Goal: Task Accomplishment & Management: Use online tool/utility

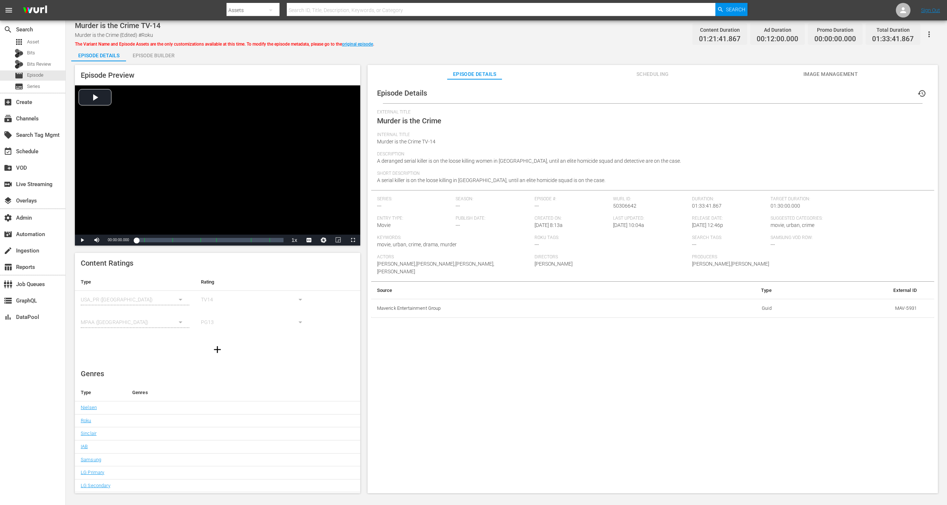
click at [356, 48] on div "Episode Details Episode Builder Episode Preview Video Player is loading. Play V…" at bounding box center [506, 273] width 870 height 453
click at [358, 45] on link "original episode" at bounding box center [357, 44] width 31 height 5
click at [922, 93] on button "edit" at bounding box center [922, 94] width 18 height 18
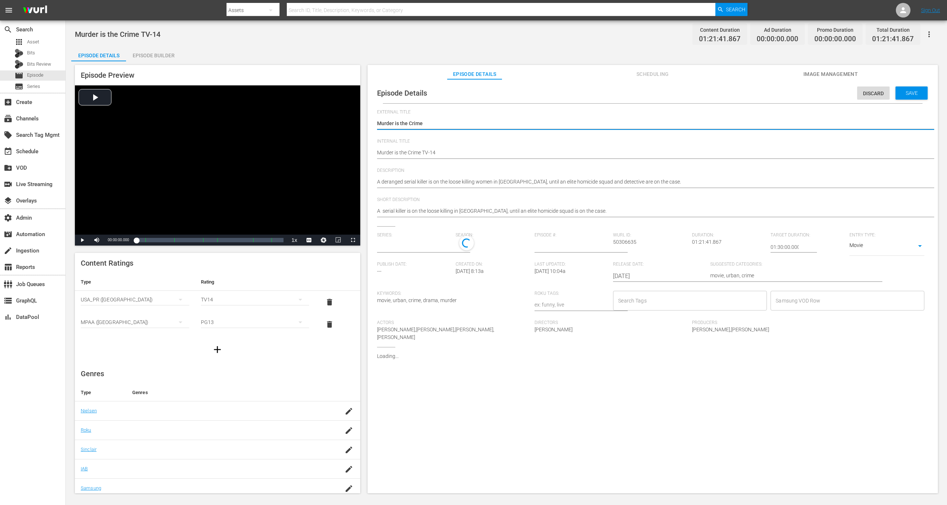
type input "No Series"
click at [689, 130] on div "Murder is the Crime Murder is the Crime" at bounding box center [650, 124] width 547 height 18
click at [693, 122] on textarea "Murder is the Crime" at bounding box center [650, 124] width 547 height 9
click at [683, 180] on textarea "A deranged serial killer is on the loose killing women in Harlem, until an elit…" at bounding box center [650, 182] width 547 height 9
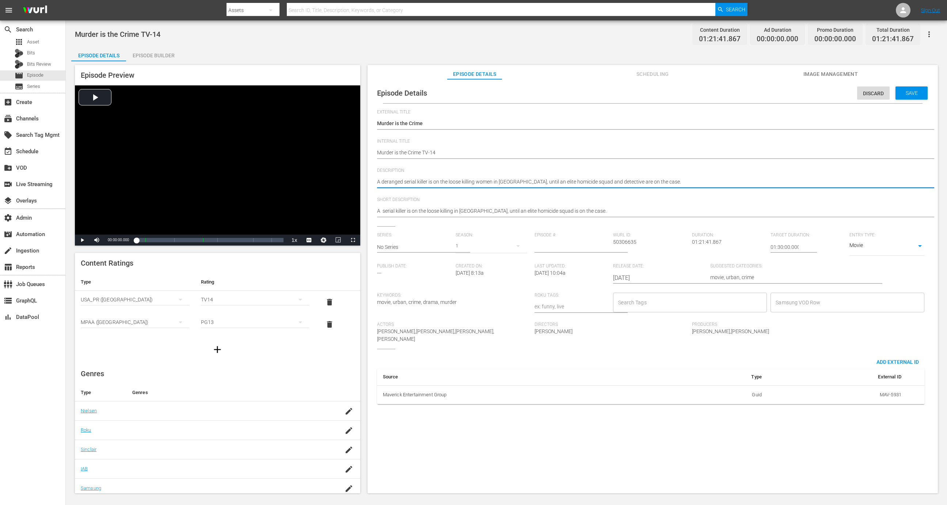
click at [683, 180] on textarea "A deranged serial killer is on the loose killing women in Harlem, until an elit…" at bounding box center [650, 182] width 547 height 9
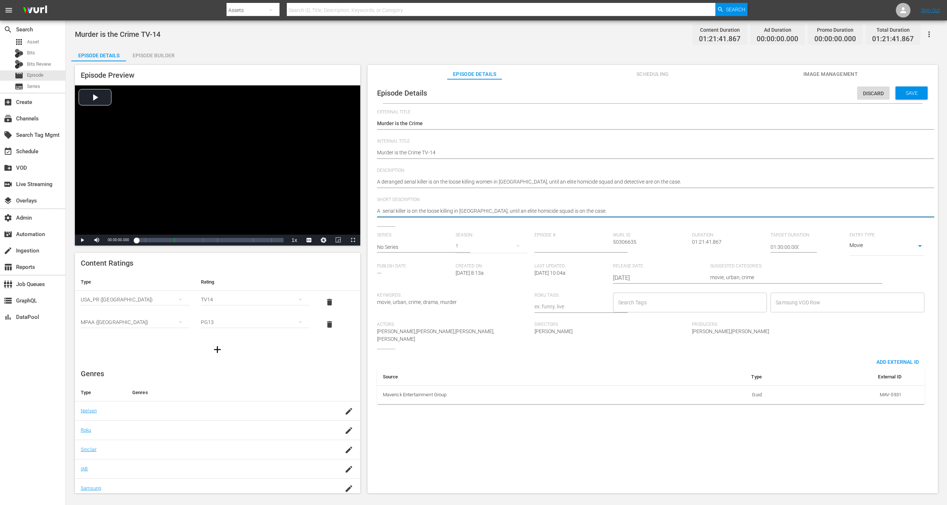
click at [678, 211] on textarea "A serial killer is on the loose killing in Harlem, until an elite homicide squa…" at bounding box center [650, 211] width 547 height 9
click at [384, 210] on textarea "A serial killer is on the loose killing in Harlem, until an elite homicide squa…" at bounding box center [650, 211] width 547 height 9
click at [378, 210] on textarea "A serial killer is on the loose killing in Harlem, until an elite homicide squa…" at bounding box center [650, 211] width 547 height 9
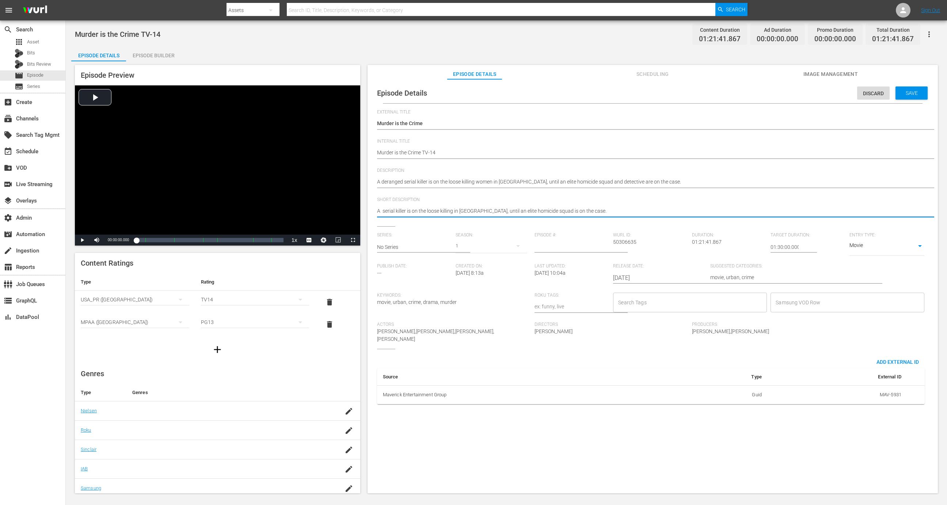
click at [378, 210] on textarea "A serial killer is on the loose killing in Harlem, until an elite homicide squa…" at bounding box center [650, 211] width 547 height 9
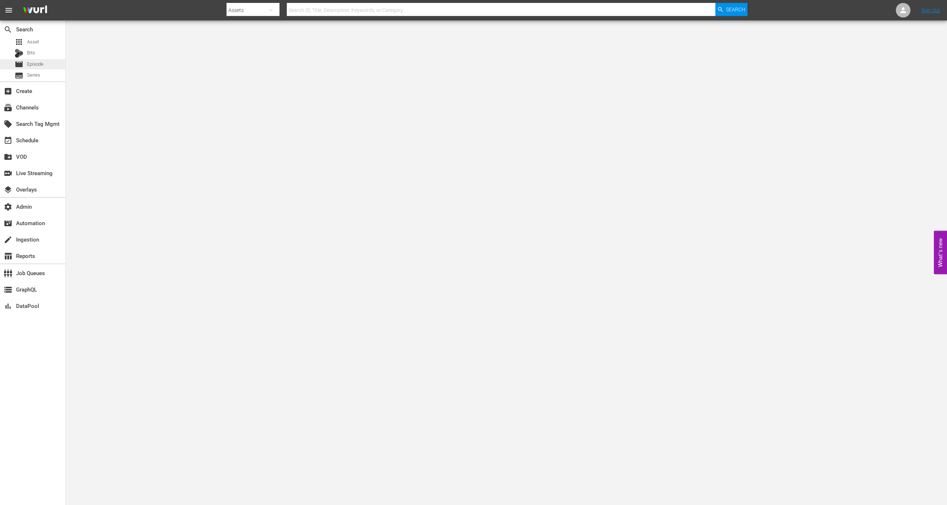
click at [49, 62] on div "movie Episode" at bounding box center [32, 64] width 65 height 10
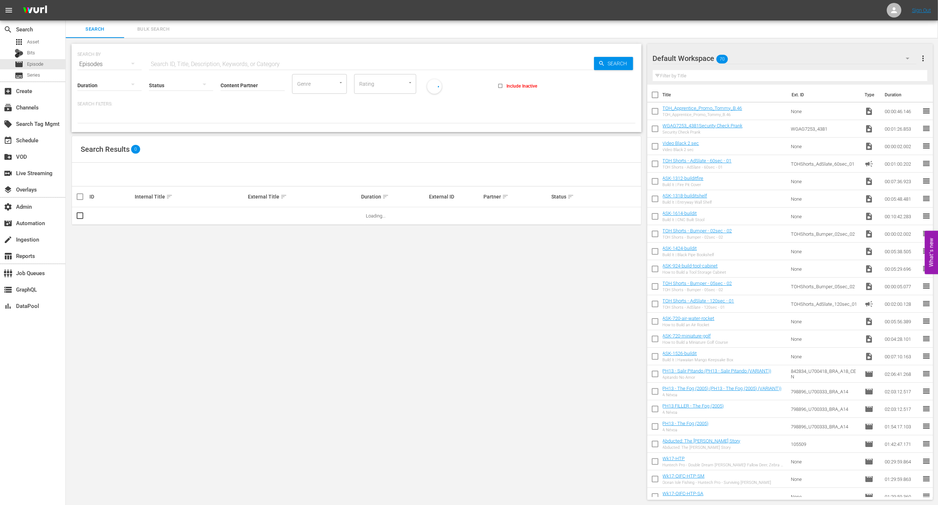
click at [256, 65] on input "text" at bounding box center [371, 65] width 445 height 18
paste input "68422767"
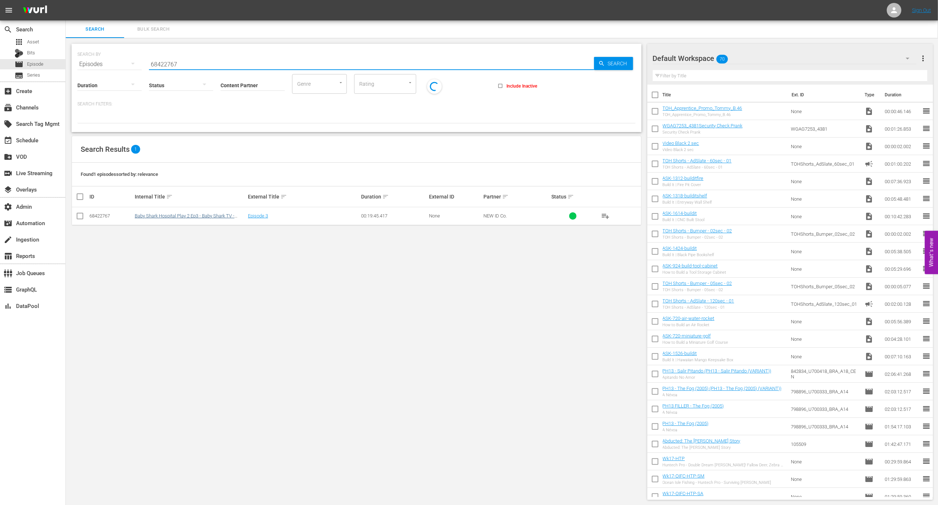
type input "68422767"
click at [195, 217] on link "Baby Shark Hospital Play 2 Ep3 - Baby Shark TV - TRC2 - 202410" at bounding box center [185, 218] width 100 height 11
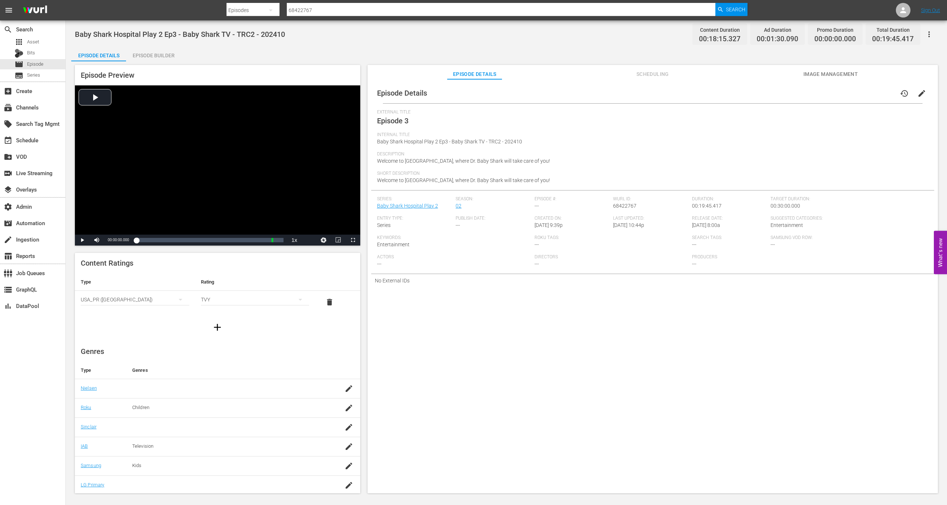
click at [675, 74] on span "Scheduling" at bounding box center [652, 74] width 55 height 9
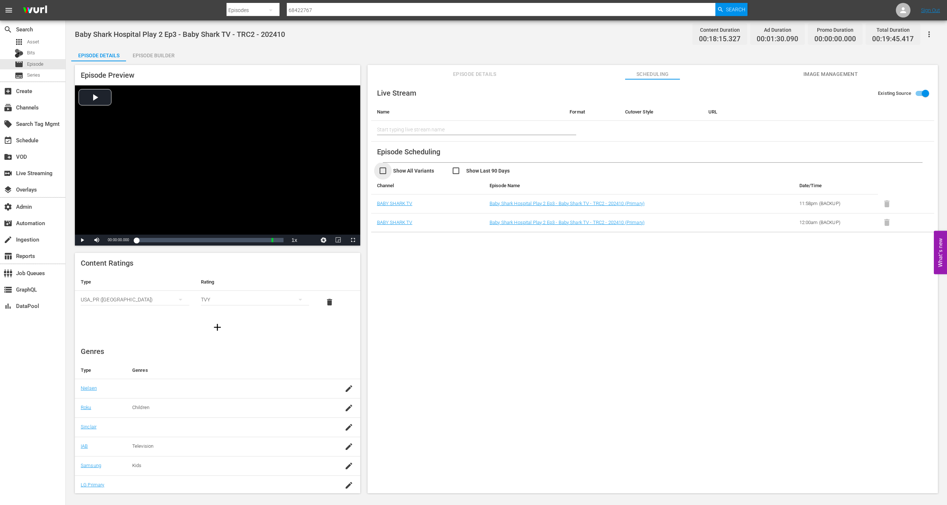
click at [448, 169] on input "checkbox" at bounding box center [414, 172] width 73 height 11
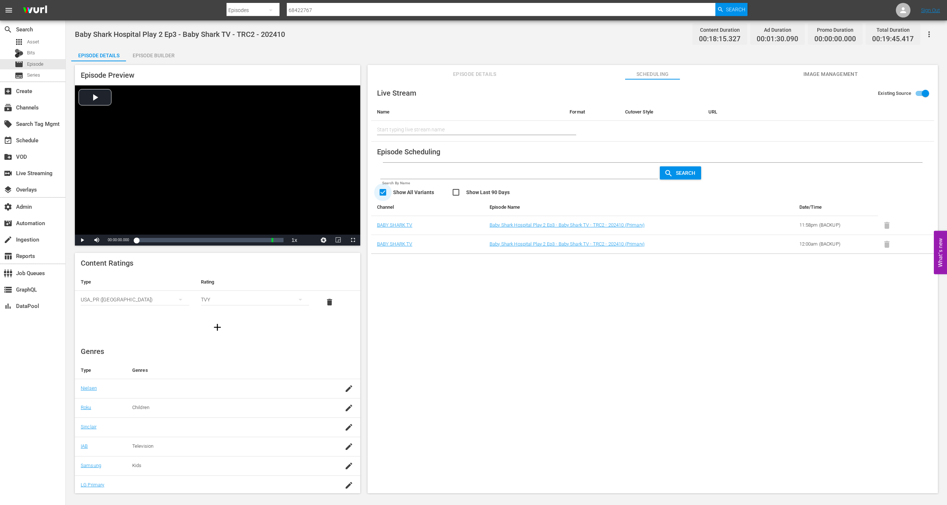
click at [421, 190] on input "checkbox" at bounding box center [414, 193] width 73 height 11
checkbox input "false"
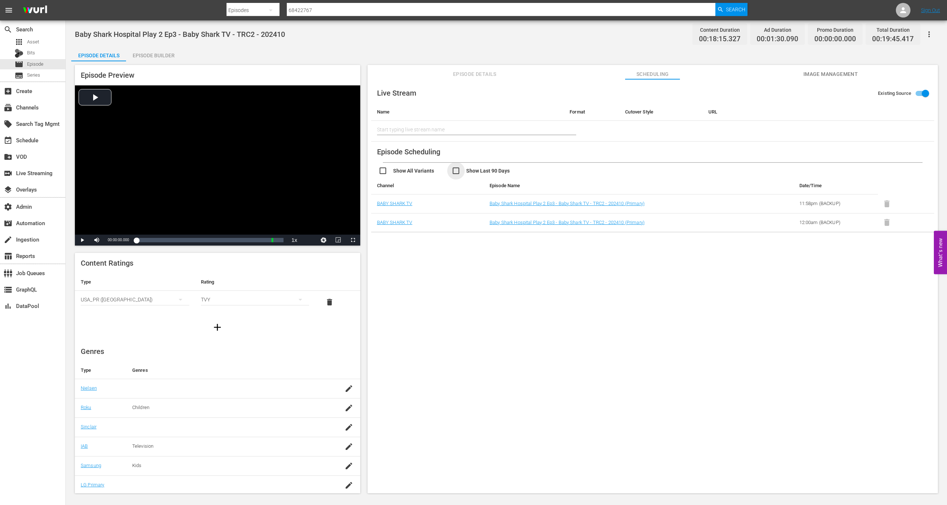
click at [458, 170] on input "checkbox" at bounding box center [487, 172] width 73 height 11
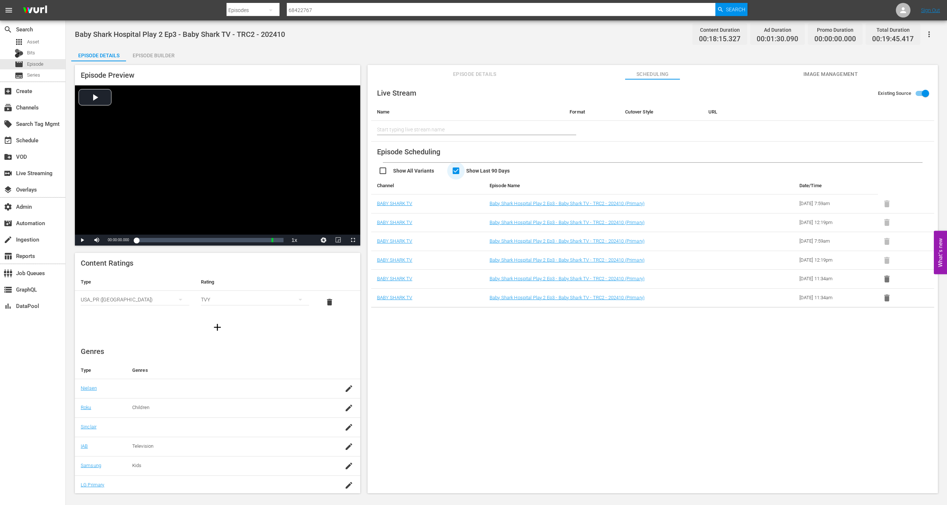
click at [462, 169] on input "checkbox" at bounding box center [487, 172] width 73 height 11
checkbox input "false"
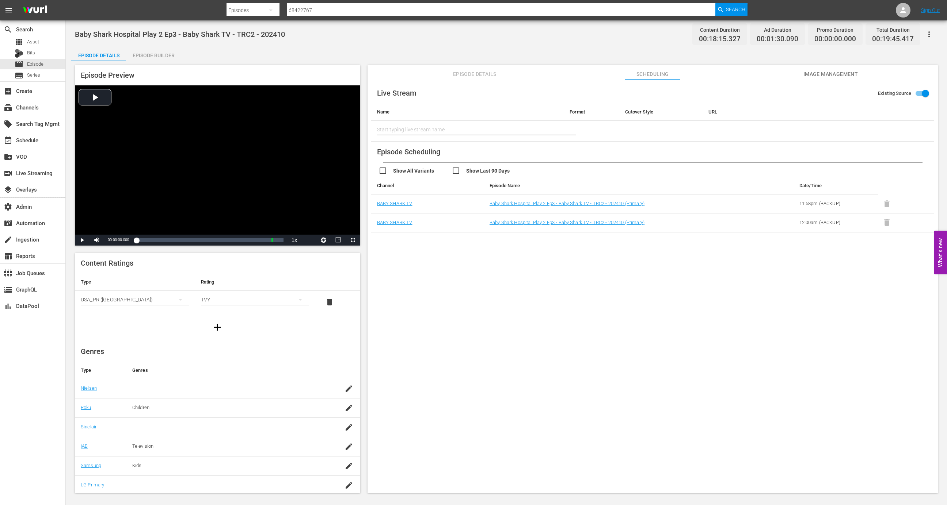
click at [402, 219] on td "BABY SHARK TV" at bounding box center [427, 222] width 112 height 19
click at [402, 220] on link "BABY SHARK TV" at bounding box center [394, 222] width 35 height 5
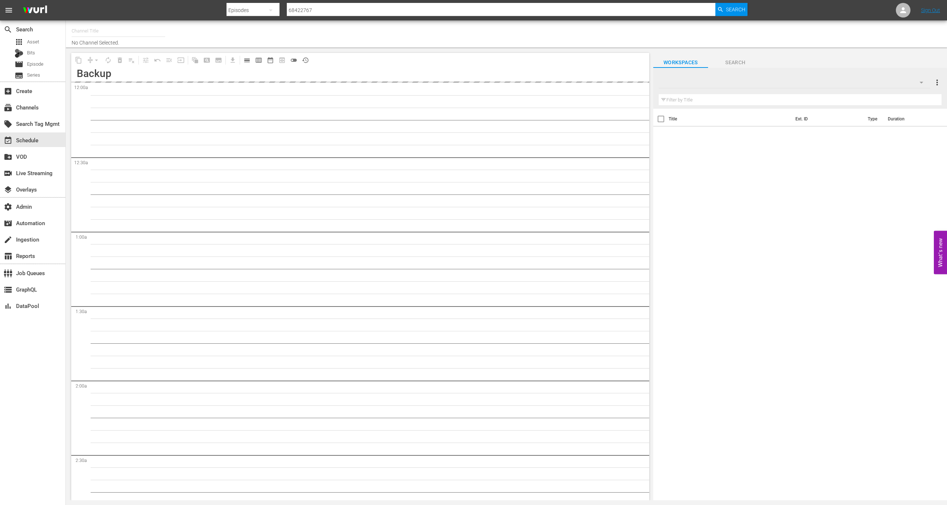
type input "BABY SHARK TV (696)"
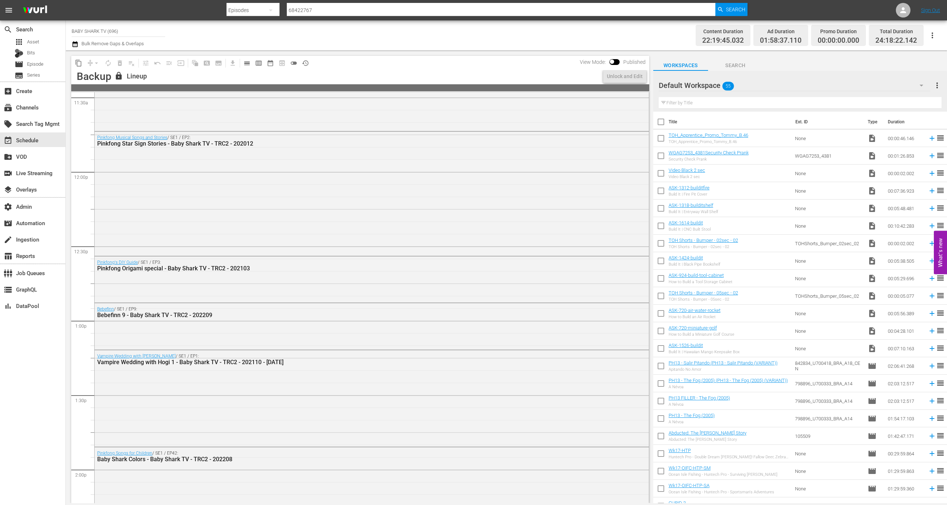
scroll to position [3210, 0]
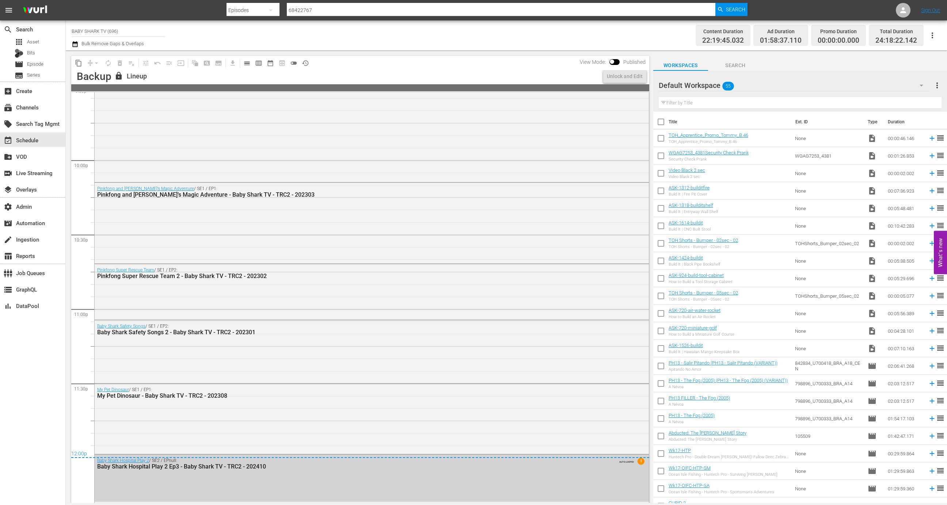
click at [316, 475] on div "Baby Shark Hospital Play 2 / SE2 / EPnull: Baby Shark Hospital Play 2 Ep3 - Bab…" at bounding box center [372, 478] width 554 height 47
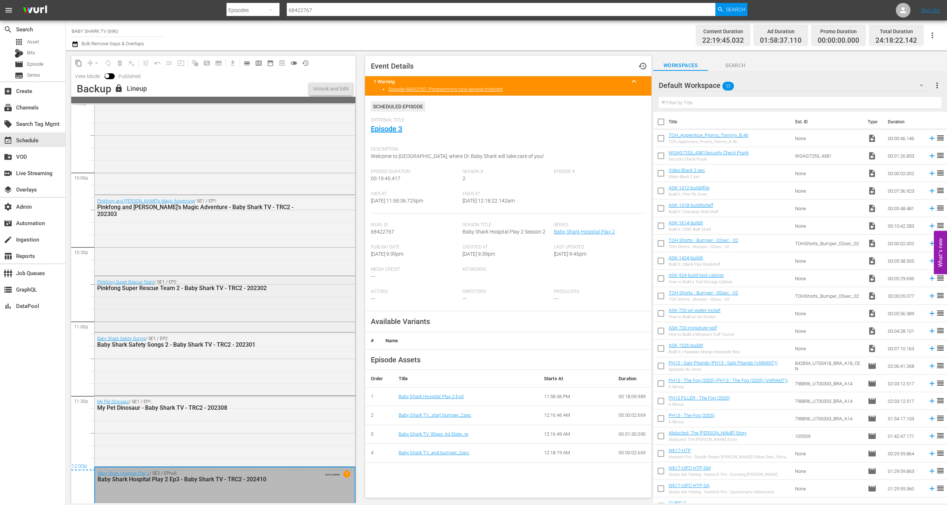
scroll to position [3222, 0]
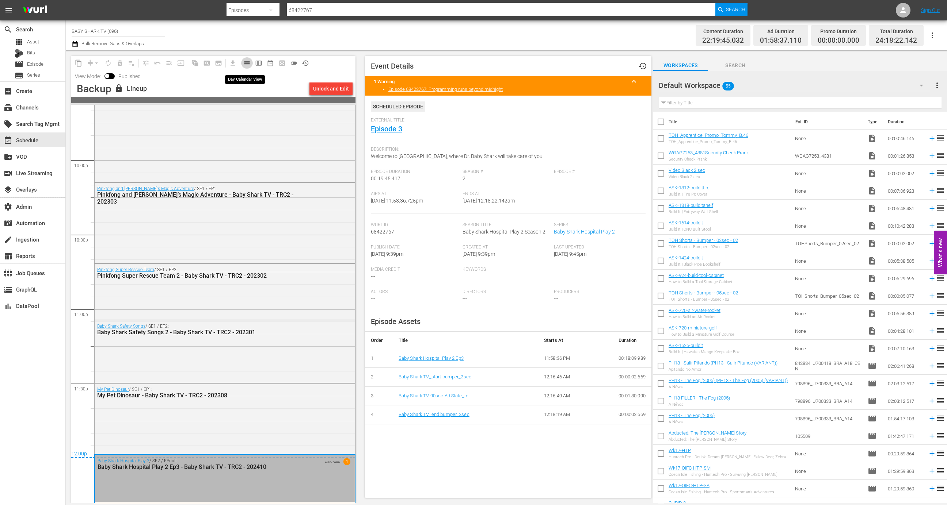
click at [249, 62] on span "calendar_view_day_outlined" at bounding box center [246, 63] width 7 height 7
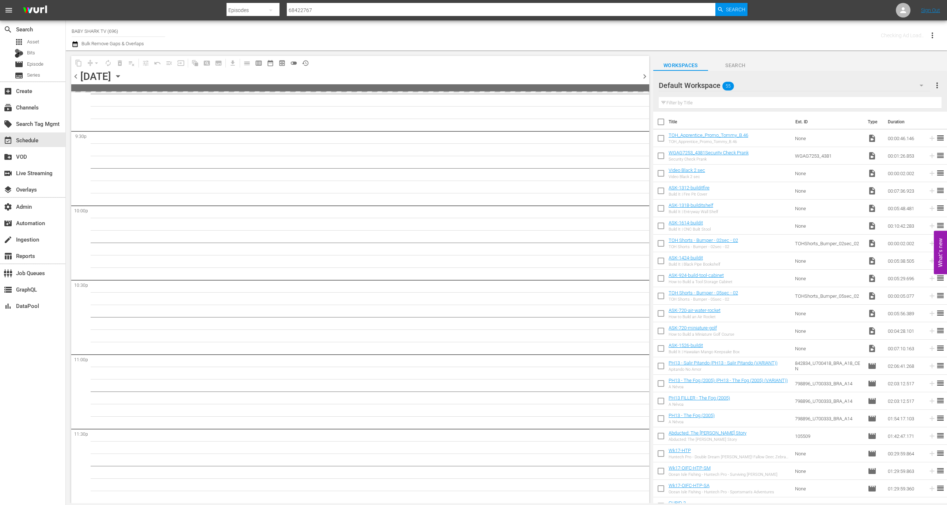
scroll to position [3164, 0]
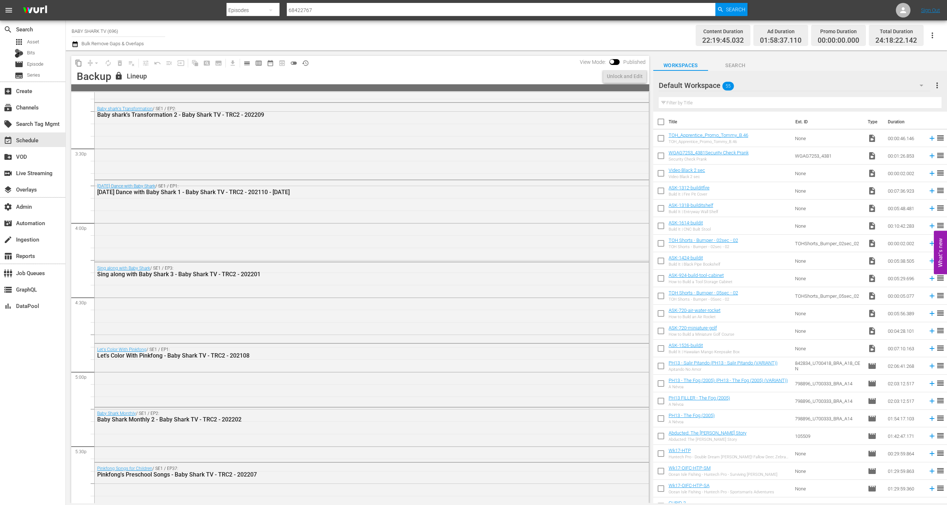
scroll to position [2109, 0]
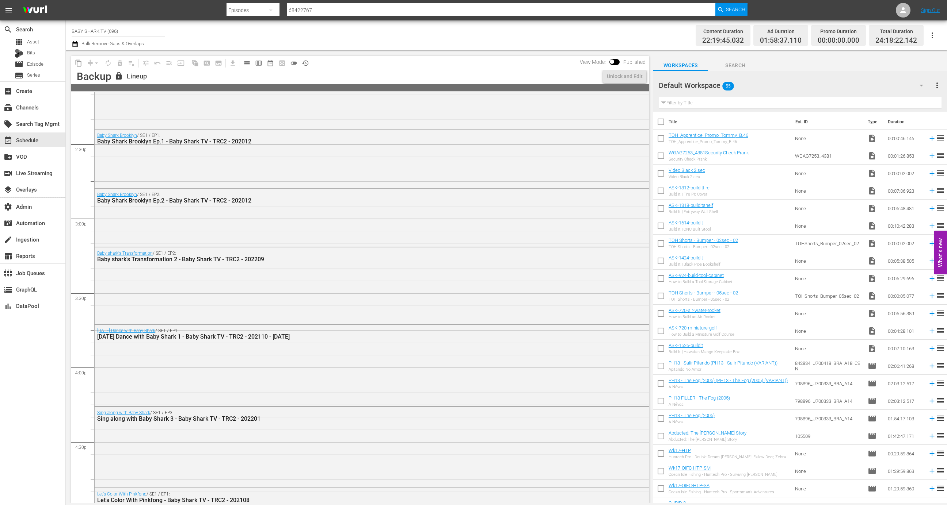
click at [247, 64] on span "calendar_view_day_outlined" at bounding box center [246, 63] width 7 height 7
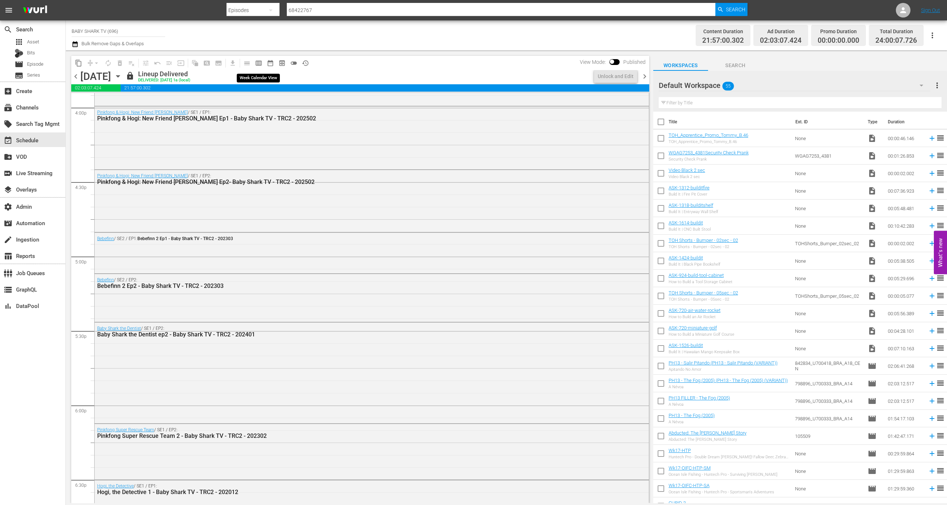
scroll to position [2171, 0]
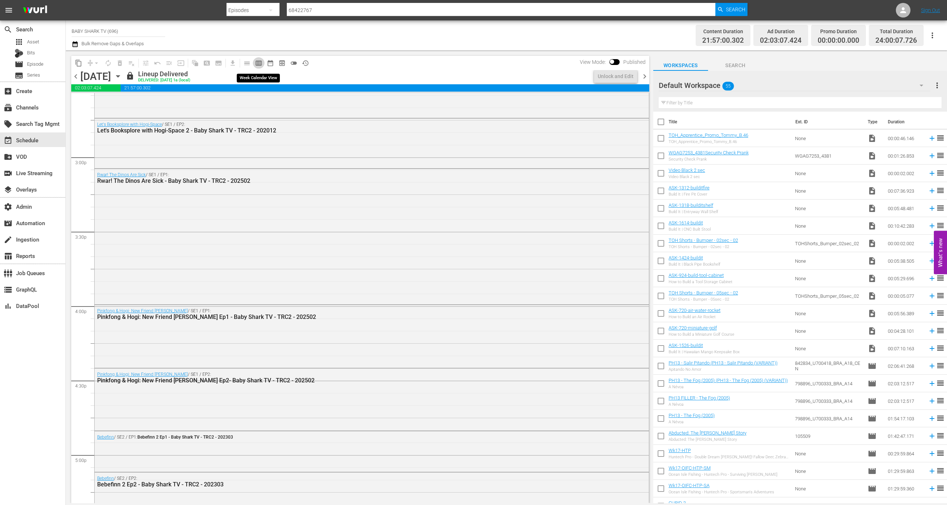
click at [259, 63] on span "calendar_view_week_outlined" at bounding box center [258, 63] width 7 height 7
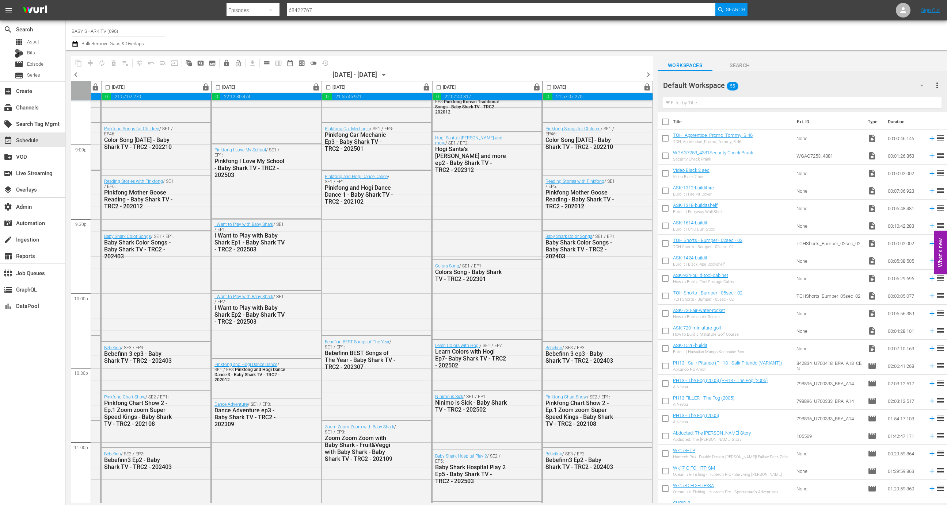
scroll to position [3177, 212]
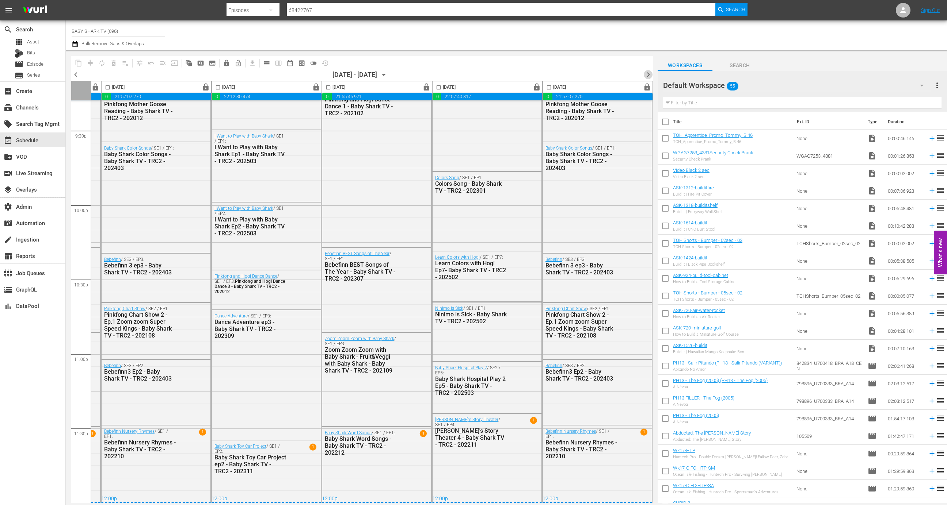
click at [647, 71] on span "chevron_right" at bounding box center [647, 74] width 9 height 9
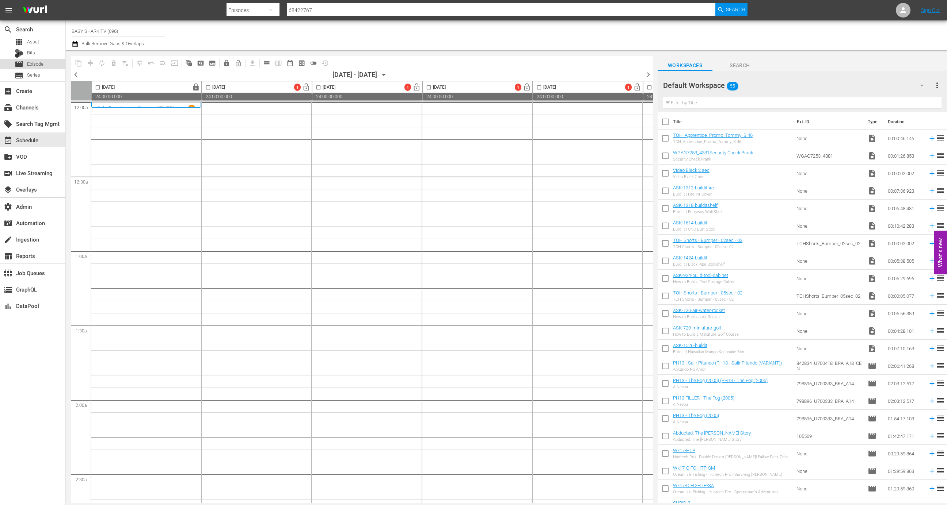
click at [51, 66] on div "movie Episode" at bounding box center [32, 64] width 65 height 10
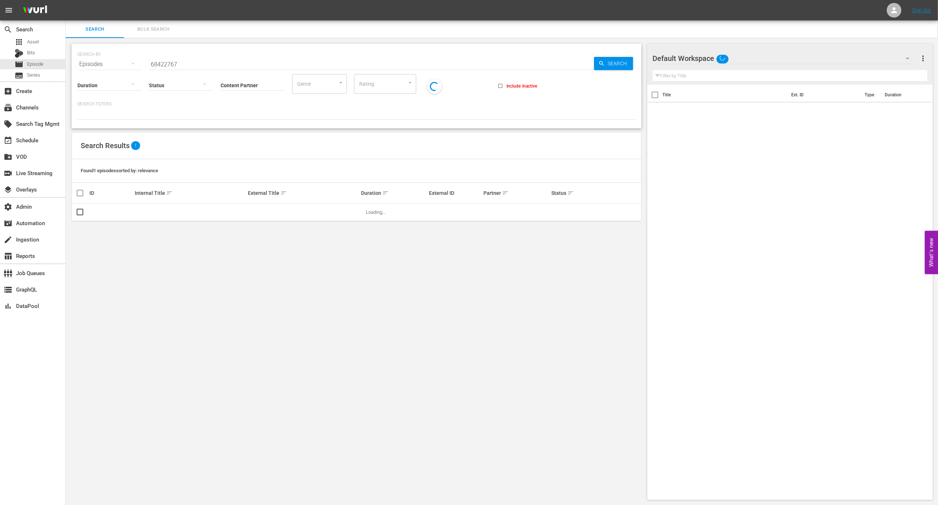
click at [217, 61] on input "68422767" at bounding box center [371, 65] width 445 height 18
paste input "88461269"
type input "88461269"
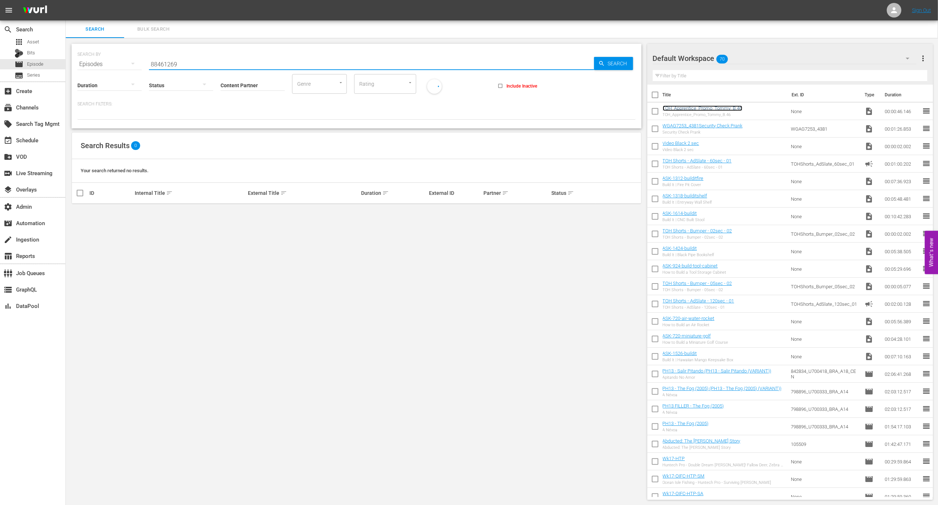
click at [696, 110] on link "TOH_Apprentice_Promo_Tommy_B.46" at bounding box center [703, 108] width 80 height 5
click at [713, 374] on div "PH13 - Salir Pitando (PH13 - Salir Pitando (VARIANT)) Apitando No Amor" at bounding box center [717, 374] width 109 height 12
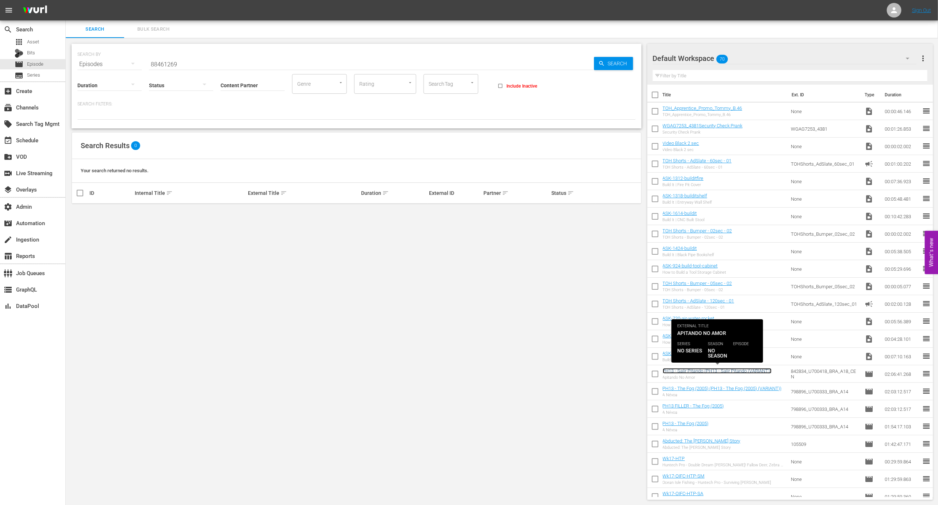
click at [713, 373] on link "PH13 - Salir Pitando (PH13 - Salir Pitando (VARIANT))" at bounding box center [717, 370] width 109 height 5
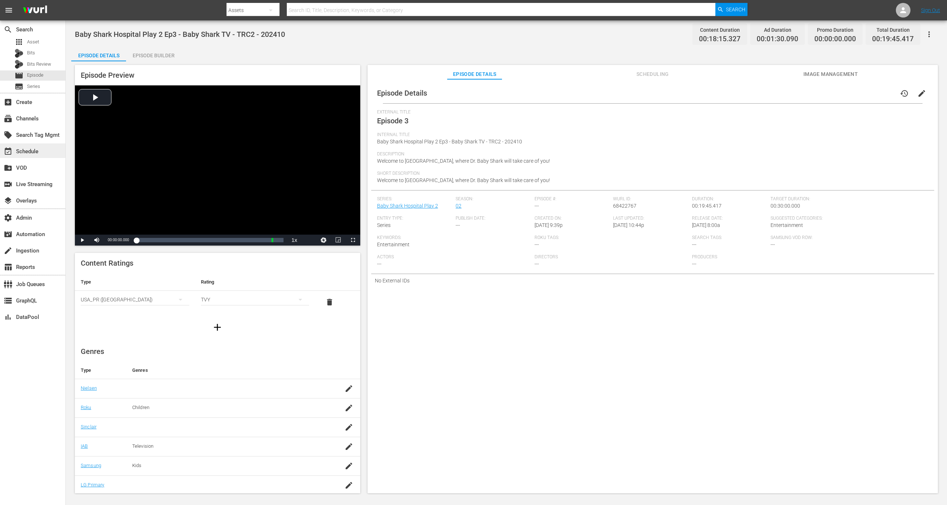
click at [41, 157] on div "event_available Schedule" at bounding box center [32, 151] width 65 height 15
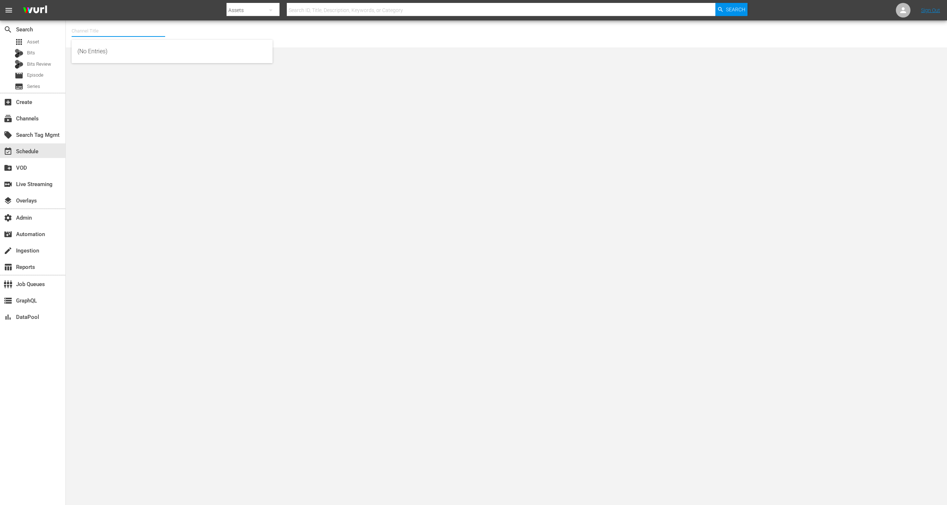
click at [137, 32] on input "text" at bounding box center [118, 31] width 93 height 18
type input "m"
click at [152, 46] on div "MSG SportsZone (1386 - amc_msgsportszone_1)" at bounding box center [171, 52] width 189 height 18
type input "MSG SportsZone (1386 - amc_msgsportszone_1)"
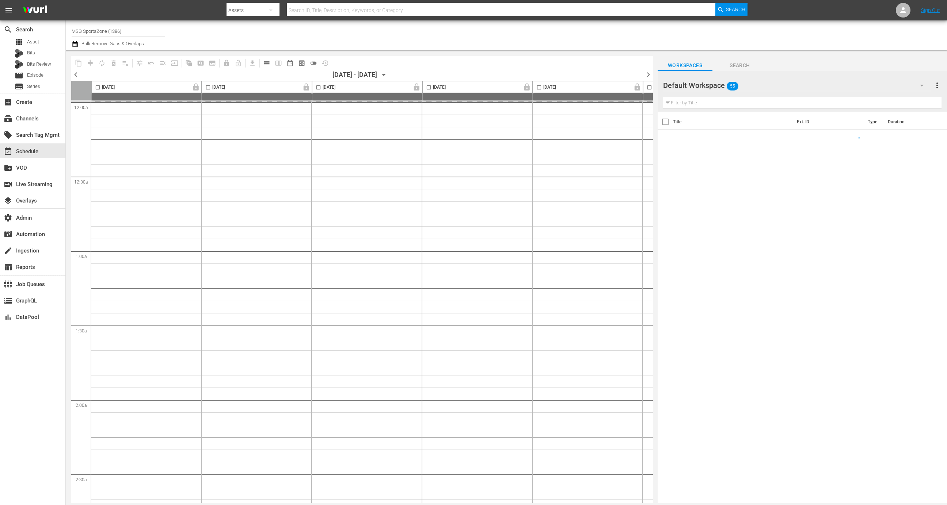
click at [268, 64] on span "calendar_view_day_outlined" at bounding box center [266, 63] width 7 height 7
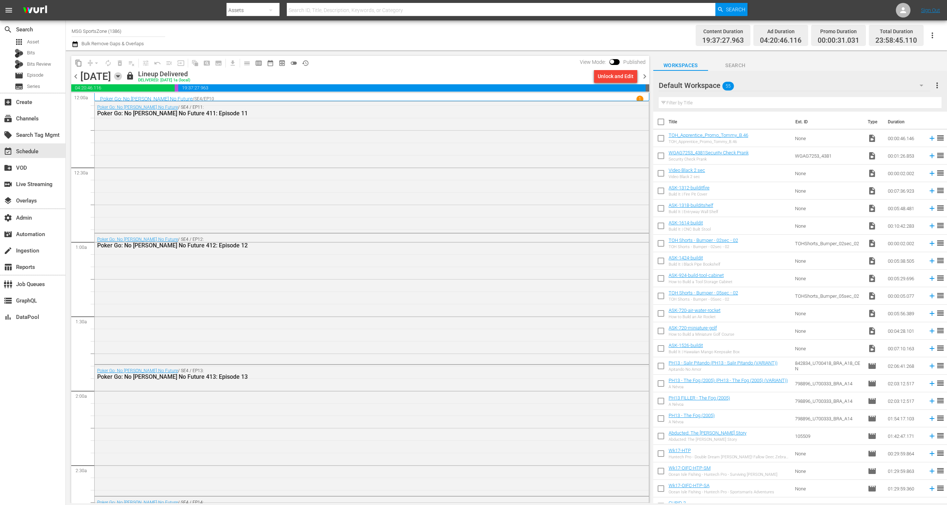
click at [122, 76] on icon "button" at bounding box center [118, 76] width 8 height 8
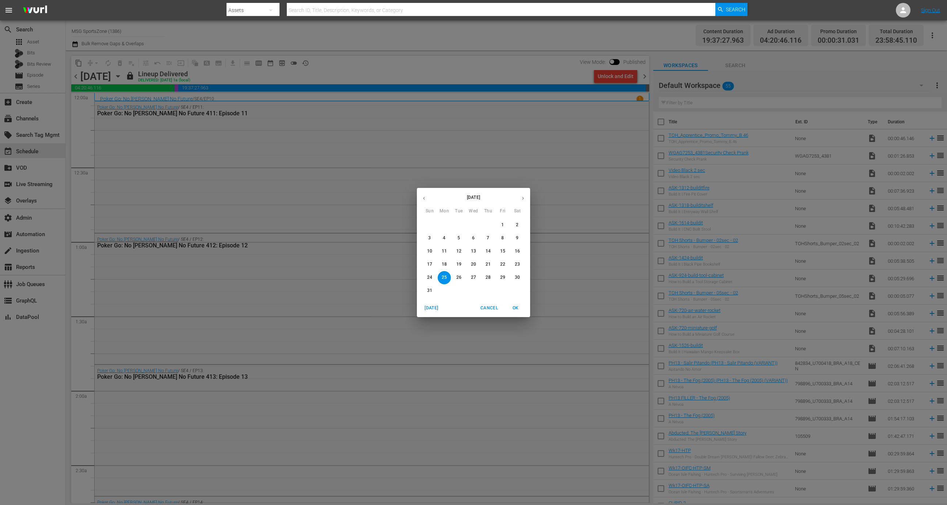
click at [512, 279] on span "30" at bounding box center [517, 278] width 13 height 6
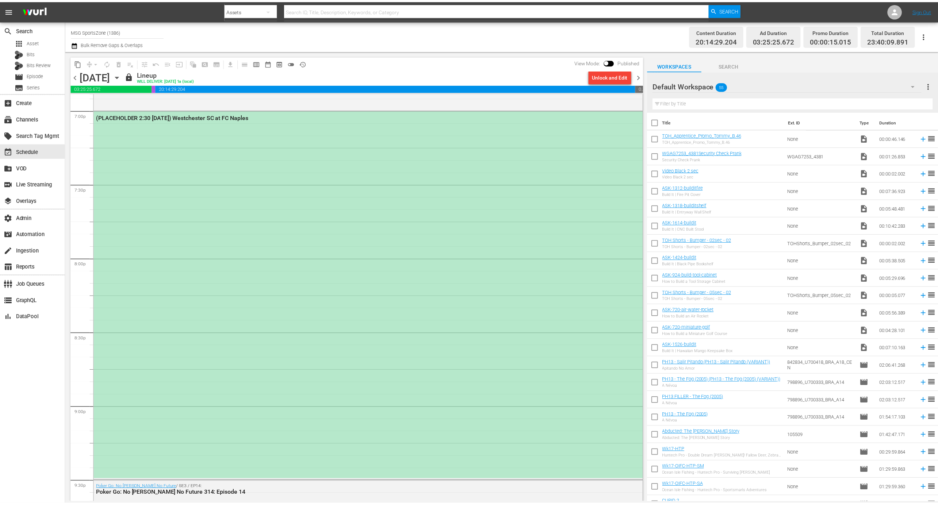
scroll to position [2821, 0]
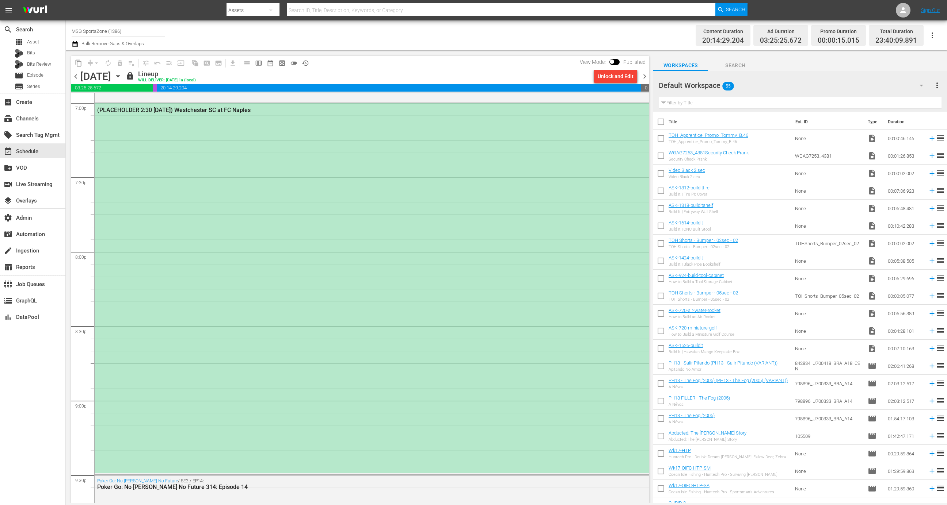
click at [135, 30] on input "MSG SportsZone (1386)" at bounding box center [118, 31] width 93 height 18
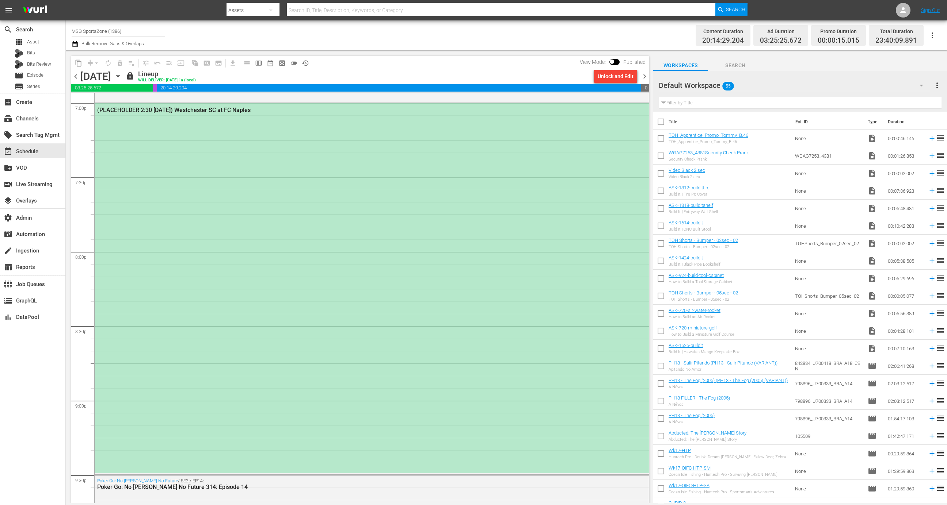
click at [135, 30] on input "MSG SportsZone (1386)" at bounding box center [118, 31] width 93 height 18
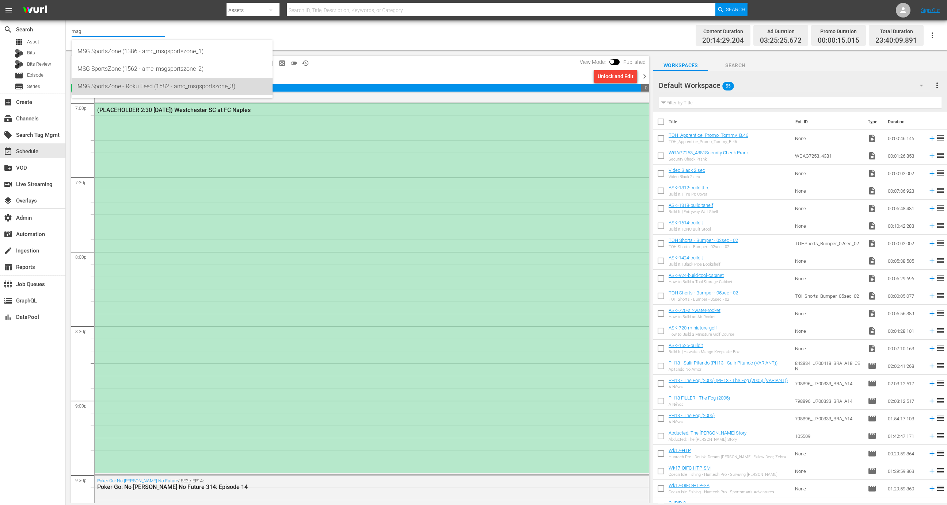
click at [228, 89] on div "MSG SportsZone - Roku Feed (1582 - amc_msgsportszone_3)" at bounding box center [171, 87] width 189 height 18
type input "MSG SportsZone - Roku Feed (1582 - amc_msgsportszone_3)"
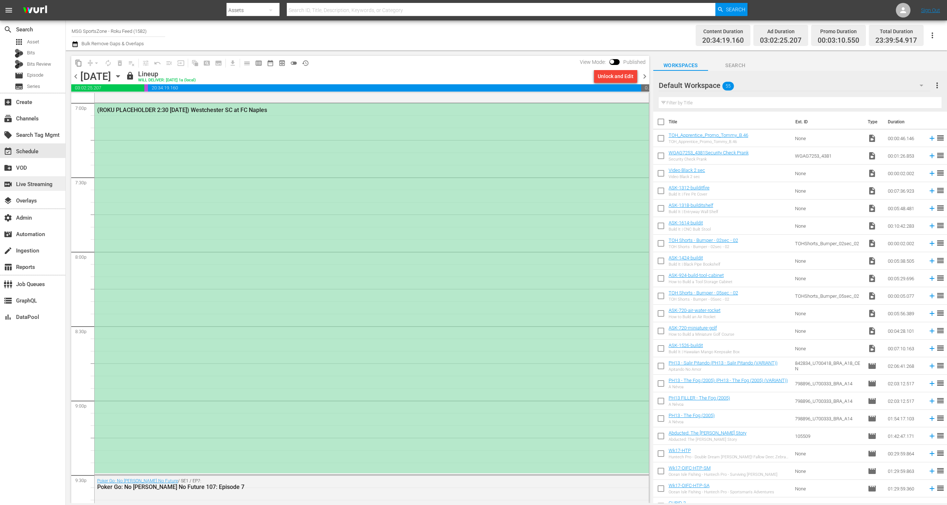
click at [41, 187] on div "switch_video Live Streaming" at bounding box center [20, 183] width 41 height 7
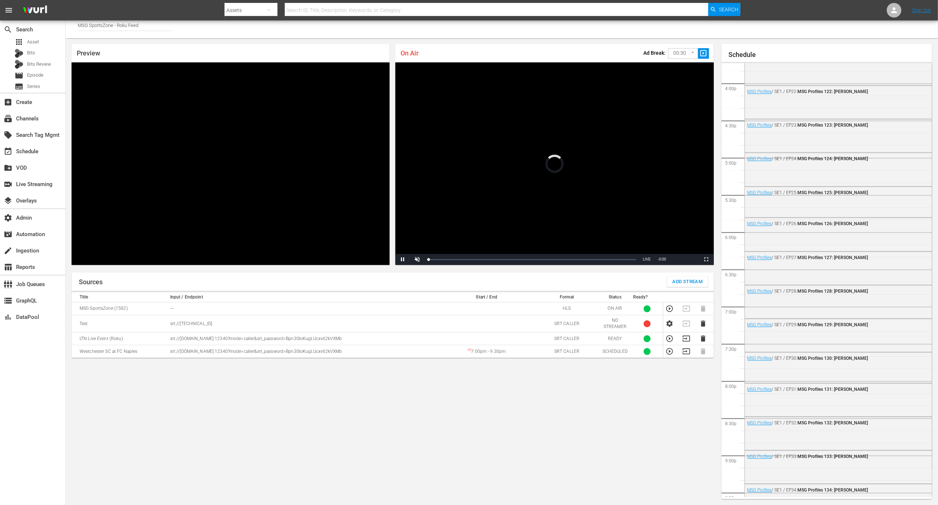
scroll to position [874, 0]
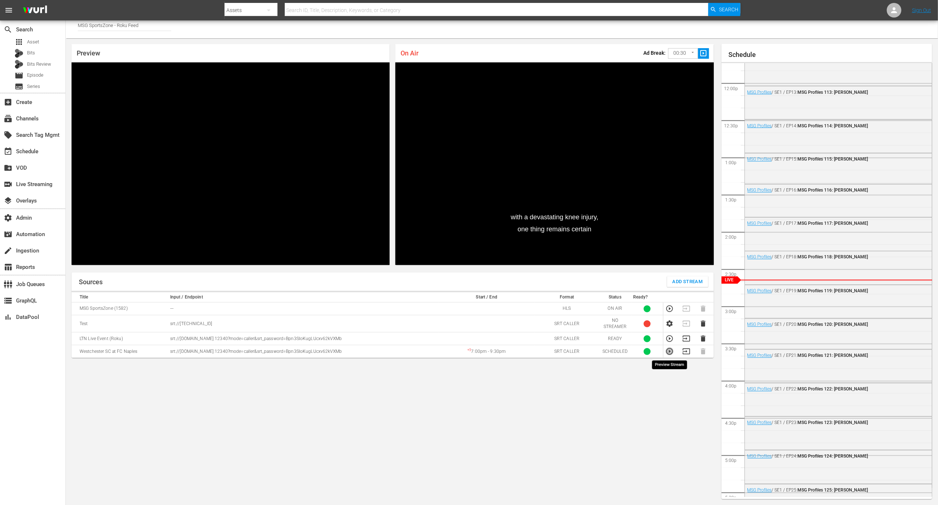
click at [672, 352] on icon "button" at bounding box center [670, 352] width 8 height 8
click at [687, 307] on td at bounding box center [688, 309] width 17 height 13
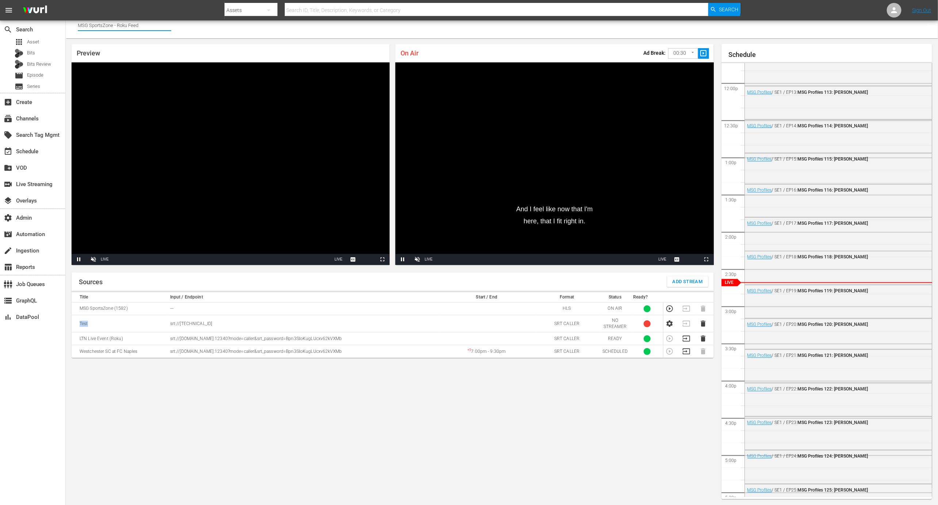
click at [144, 26] on input "MSG SportsZone - Roku Feed" at bounding box center [124, 25] width 93 height 18
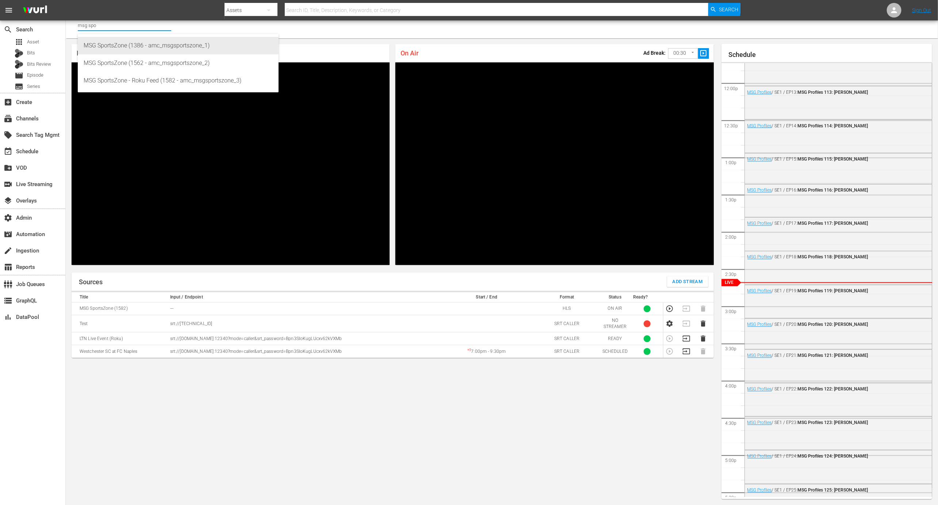
click at [161, 47] on div "MSG SportsZone (1386 - amc_msgsportszone_1)" at bounding box center [178, 46] width 189 height 18
type input "MSG SportsZone (1386 - amc_msgsportszone_1)"
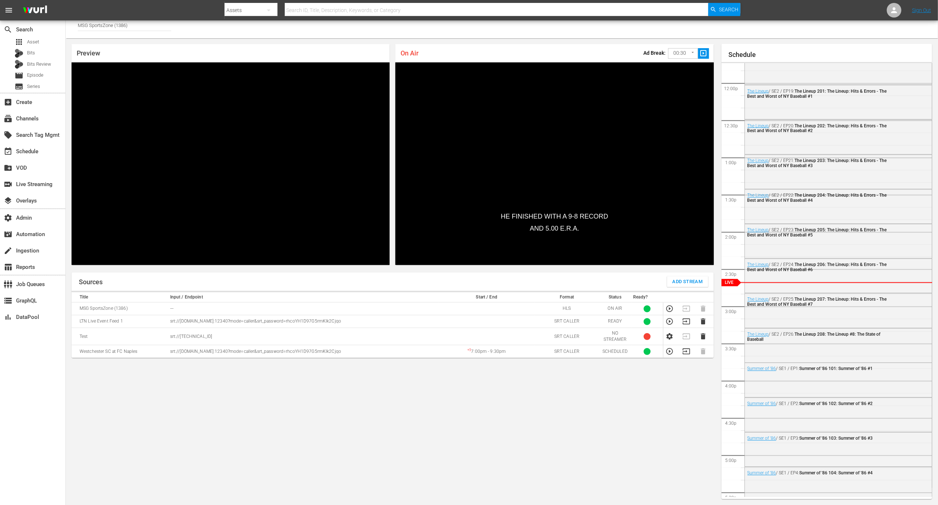
click at [670, 353] on icon "button" at bounding box center [670, 352] width 8 height 8
click at [27, 154] on div "event_available Schedule" at bounding box center [20, 150] width 41 height 7
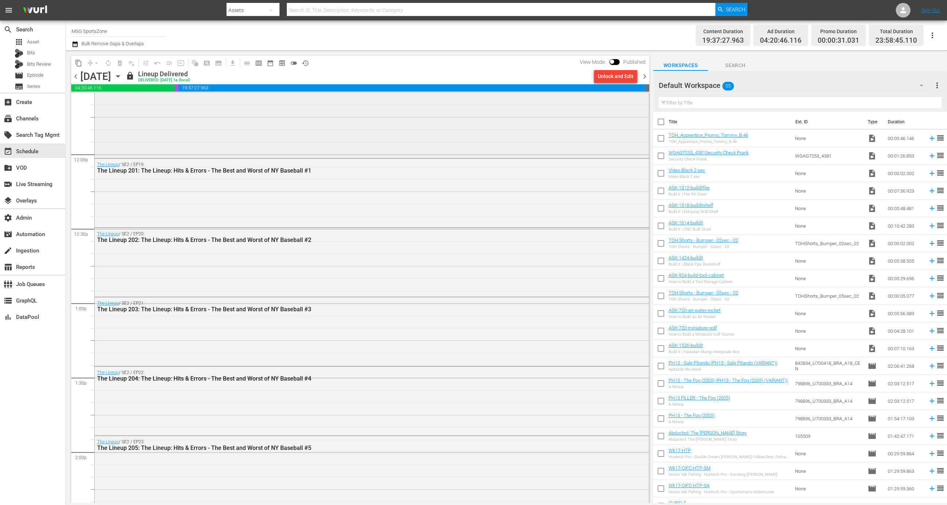
scroll to position [1667, 0]
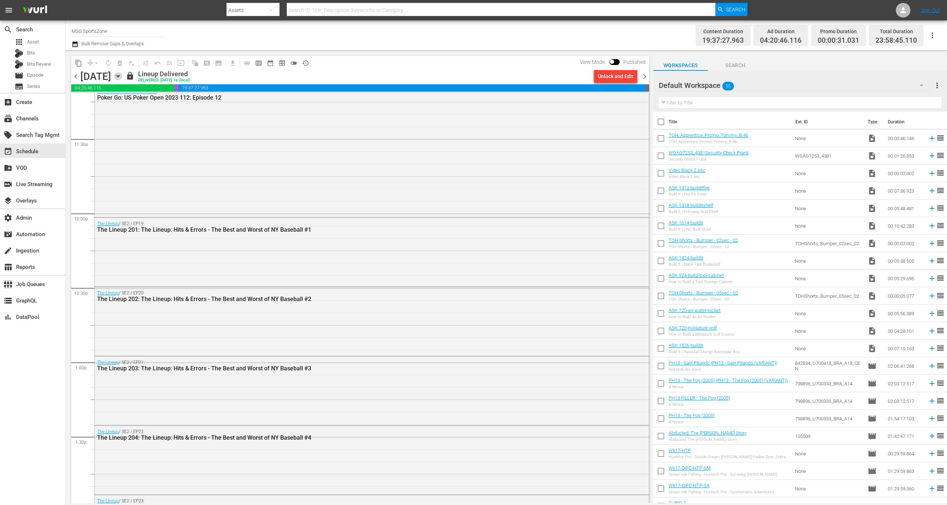
click at [122, 72] on icon "button" at bounding box center [118, 76] width 8 height 8
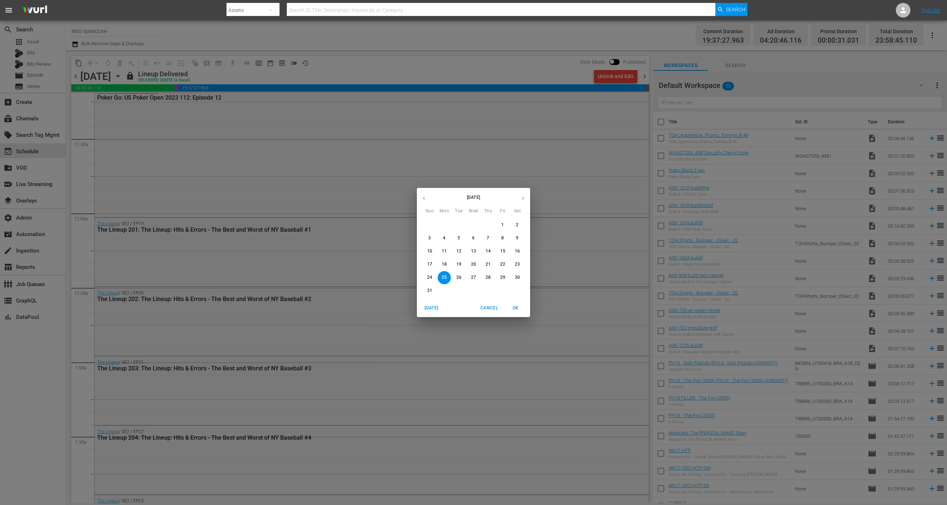
click at [518, 277] on p "30" at bounding box center [517, 278] width 5 height 6
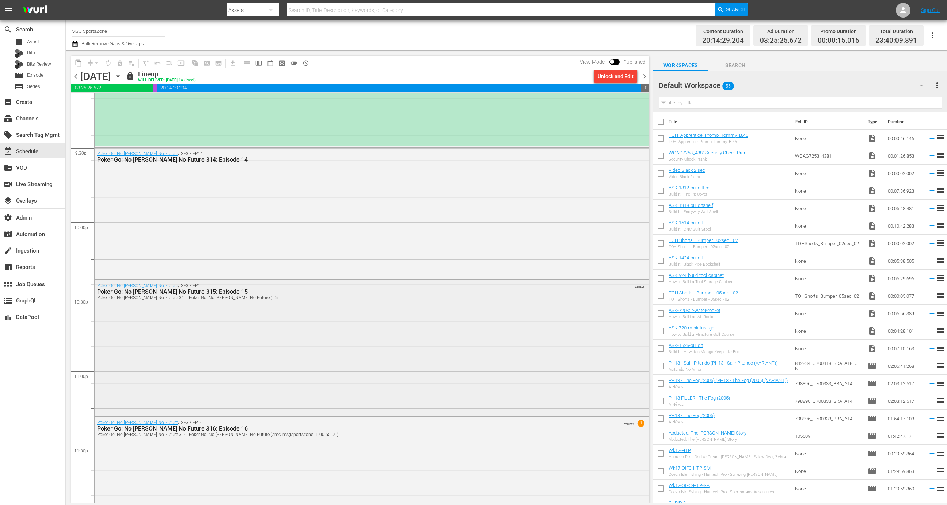
scroll to position [3031, 0]
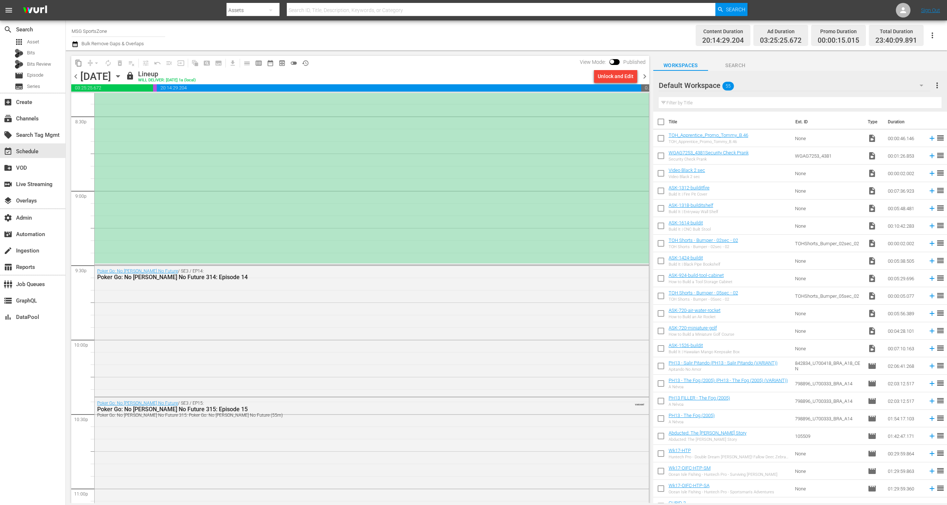
click at [335, 199] on div "(PLACEHOLDER 2:30 - 8/30) Westchester SC at FC Naples" at bounding box center [372, 78] width 554 height 370
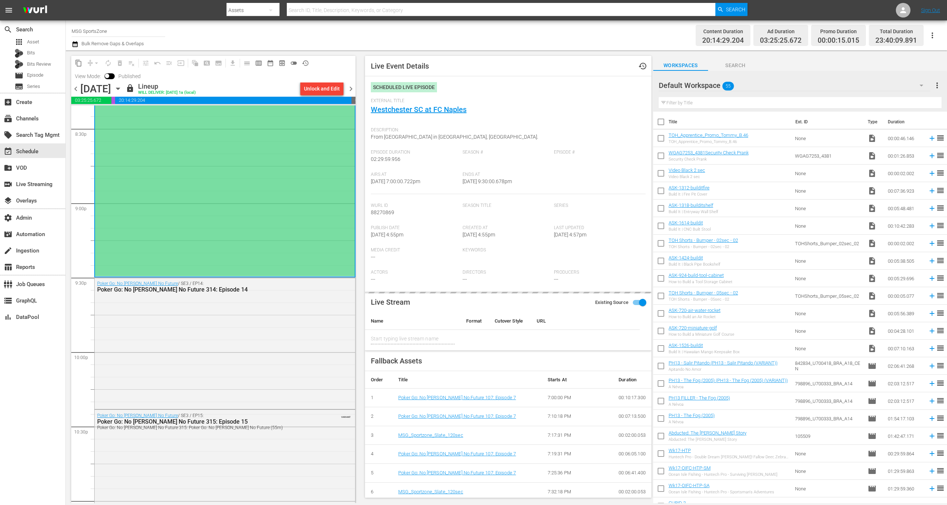
type input "LTN Live Event Feed"
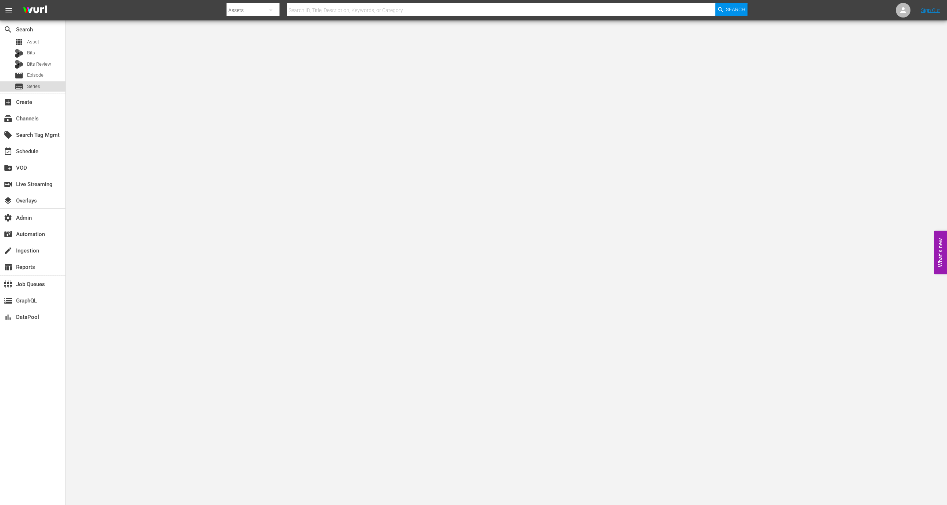
click at [35, 83] on span "Series" at bounding box center [33, 86] width 13 height 7
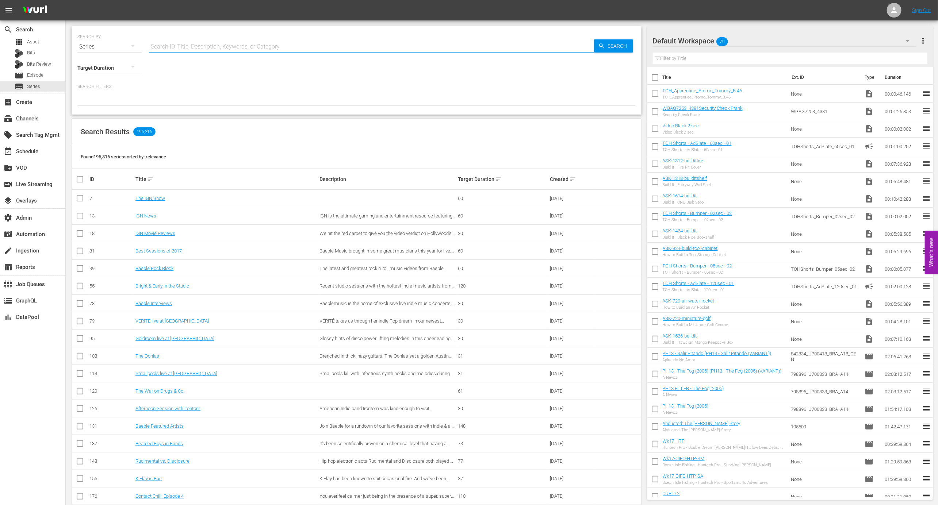
click at [193, 54] on input "text" at bounding box center [371, 47] width 445 height 18
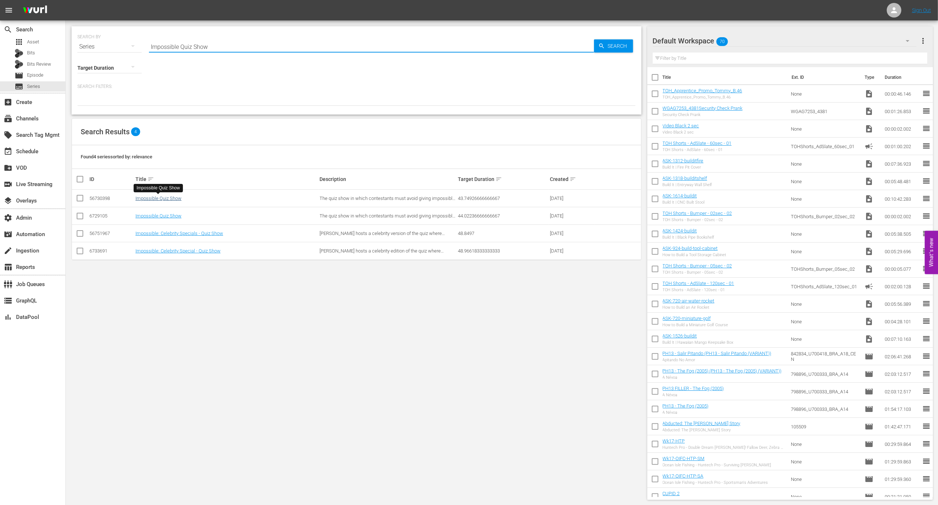
type input "Impossible Quiz Show"
click at [152, 197] on link "Impossible Quiz Show" at bounding box center [158, 198] width 46 height 5
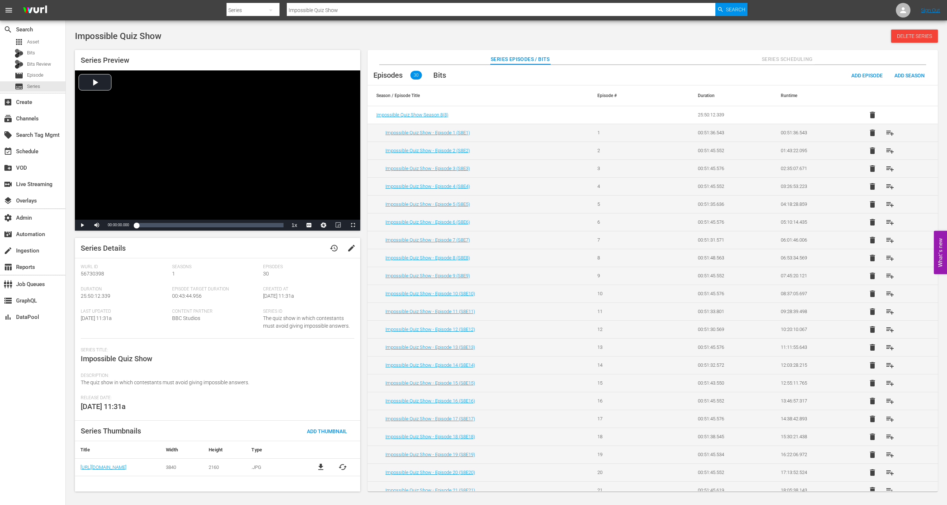
click at [351, 248] on span "edit" at bounding box center [351, 248] width 9 height 9
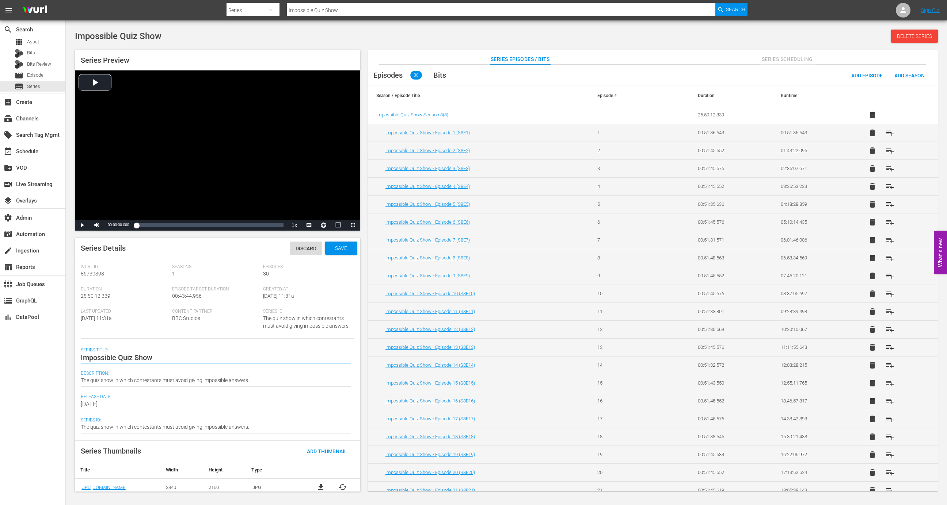
click at [117, 358] on textarea "Impossible Quiz Show" at bounding box center [216, 358] width 270 height 9
click at [46, 371] on div "search Search apps Asset Bits Bits Review movie Episode subtitles Series add_bo…" at bounding box center [33, 272] width 66 height 505
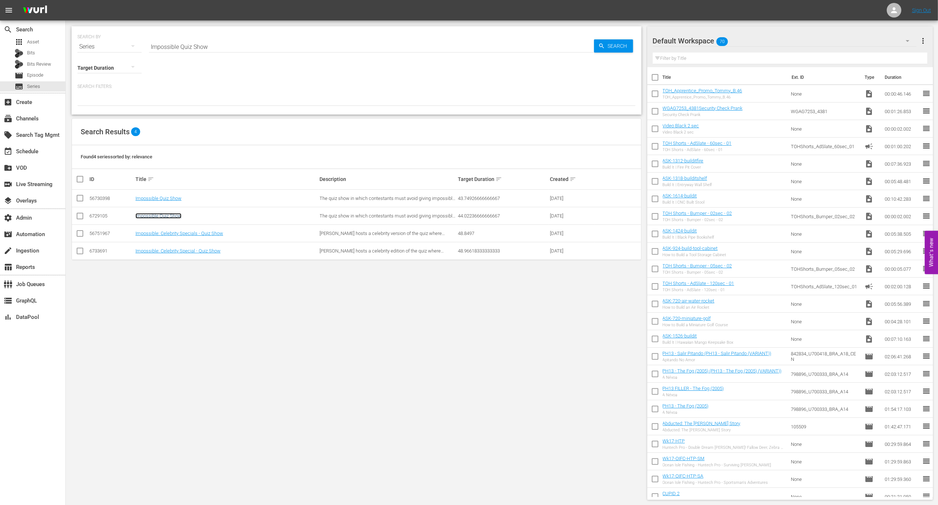
click at [163, 215] on link "Impossible Quiz Show" at bounding box center [158, 215] width 46 height 5
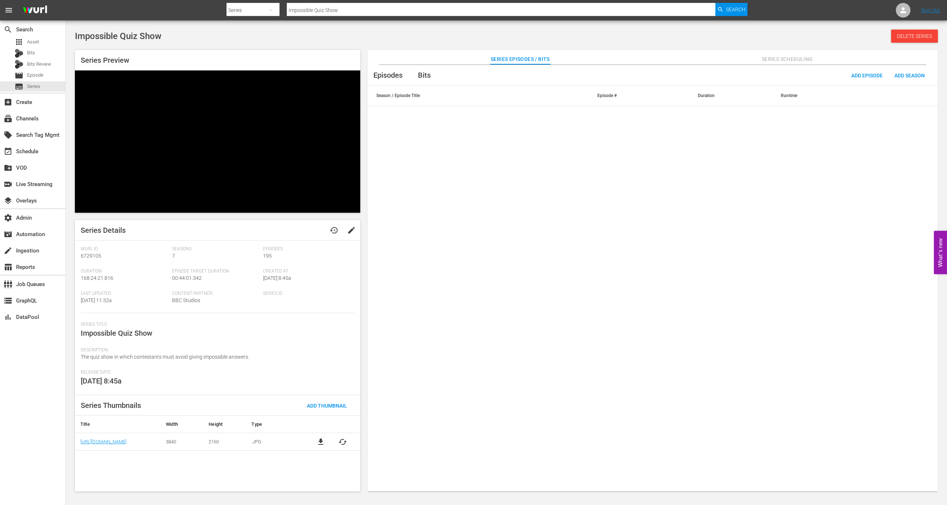
click at [351, 226] on span "edit" at bounding box center [351, 230] width 9 height 9
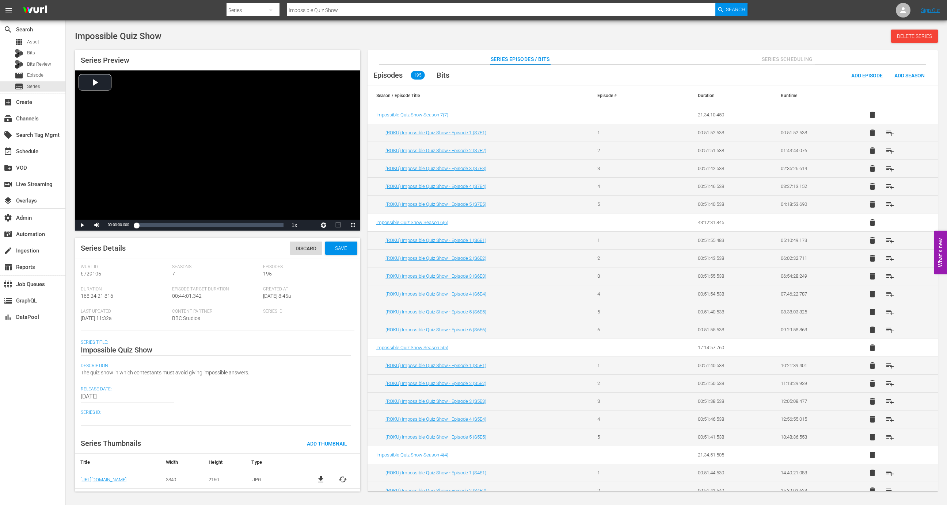
click at [116, 345] on div "Impossible Quiz Show Impossible Quiz Show" at bounding box center [216, 350] width 270 height 18
click at [116, 347] on textarea "Impossible Quiz Show" at bounding box center [216, 350] width 270 height 9
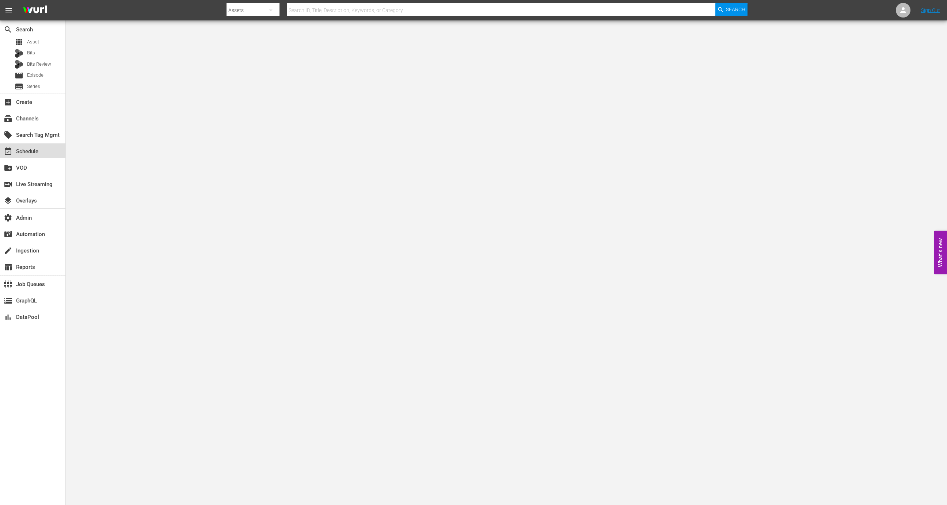
click at [40, 153] on div "event_available Schedule" at bounding box center [20, 150] width 41 height 7
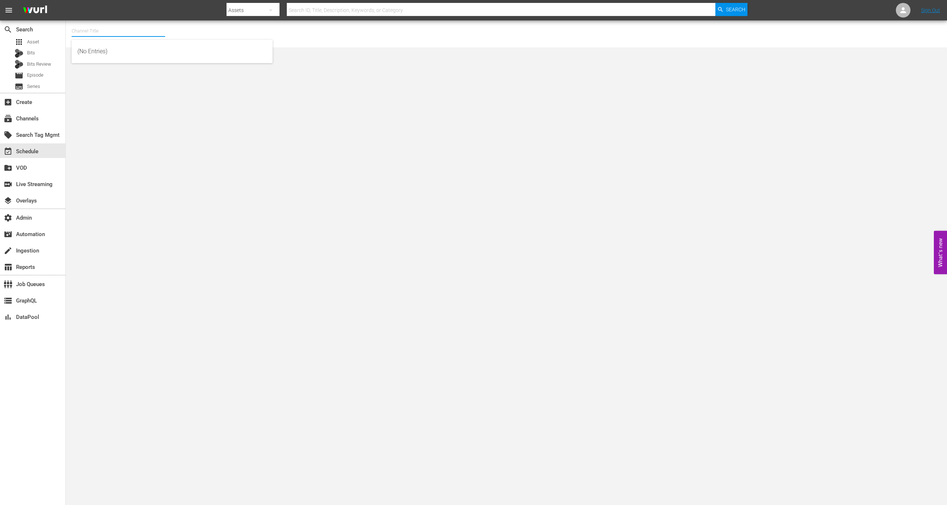
click at [112, 34] on input "text" at bounding box center [118, 31] width 93 height 18
type input "tayo"
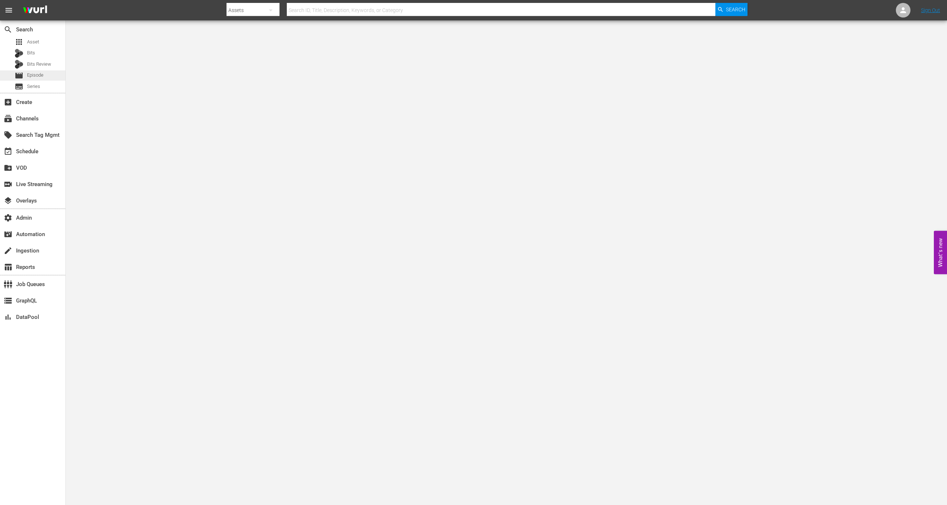
click at [34, 72] on span "Episode" at bounding box center [35, 75] width 16 height 7
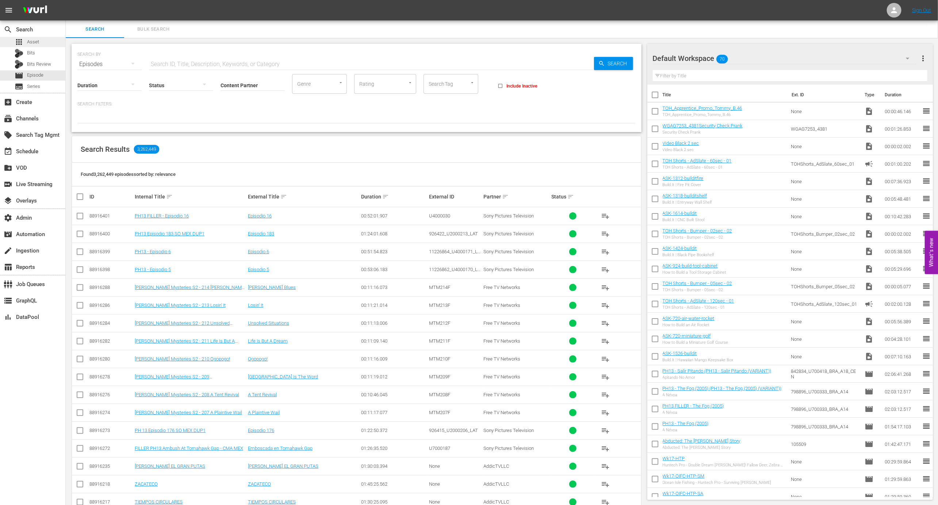
click at [31, 41] on span "Asset" at bounding box center [33, 41] width 12 height 7
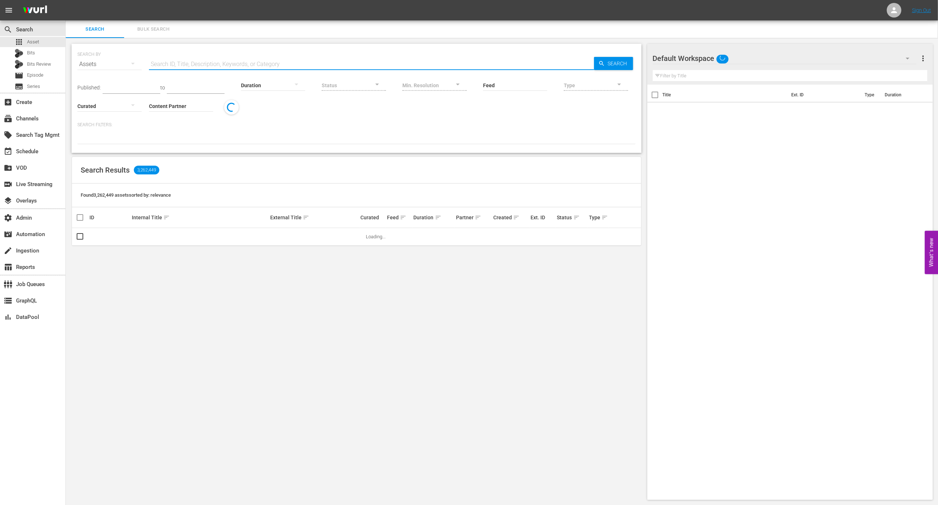
click at [219, 63] on input "text" at bounding box center [371, 65] width 445 height 18
paste input ""Our Own Superhero Story / [PERSON_NAME]’s Good Luck""
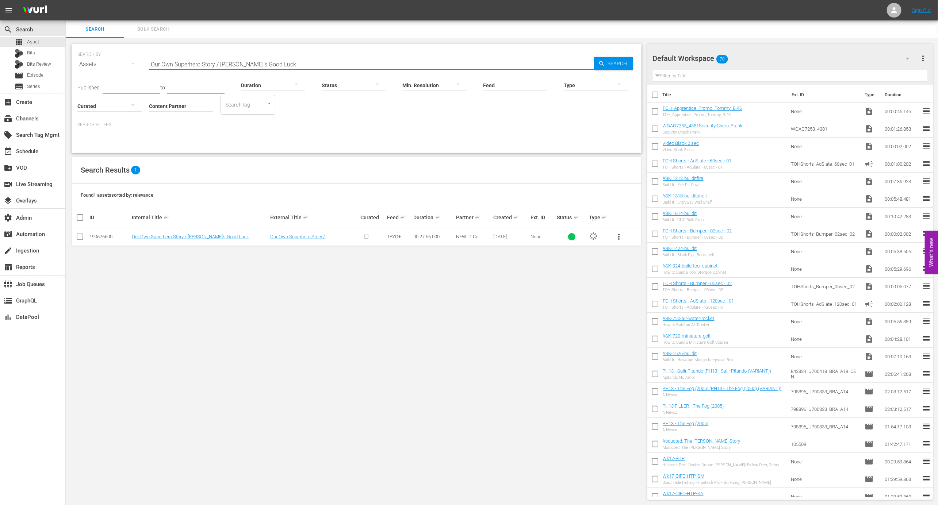
type input "Our Own Superhero Story / [PERSON_NAME]’s Good Luck"
click at [104, 235] on div "190676600" at bounding box center [109, 236] width 40 height 5
copy div "190676600"
click at [276, 66] on input "Our Own Superhero Story / [PERSON_NAME]’s Good Luck" at bounding box center [371, 65] width 445 height 18
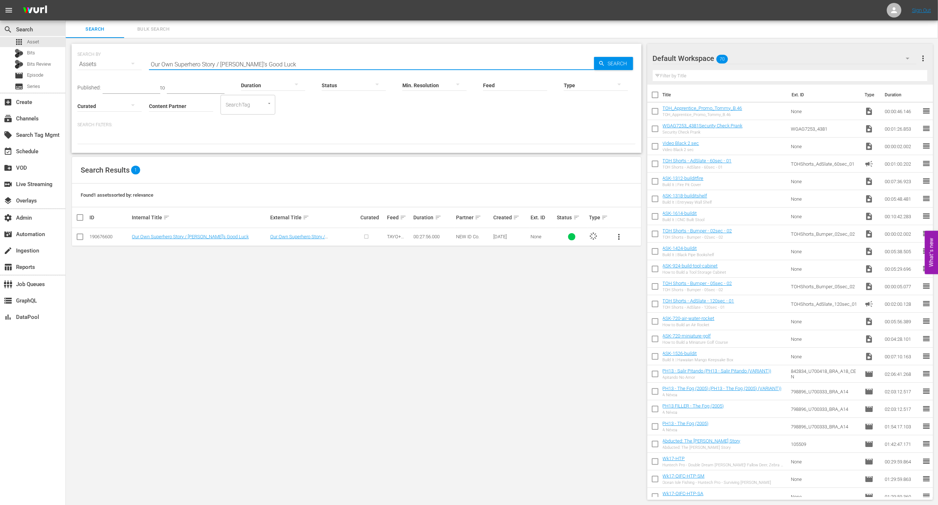
click at [276, 66] on input "Our Own Superhero Story / [PERSON_NAME]’s Good Luck" at bounding box center [371, 65] width 445 height 18
